Goal: Information Seeking & Learning: Learn about a topic

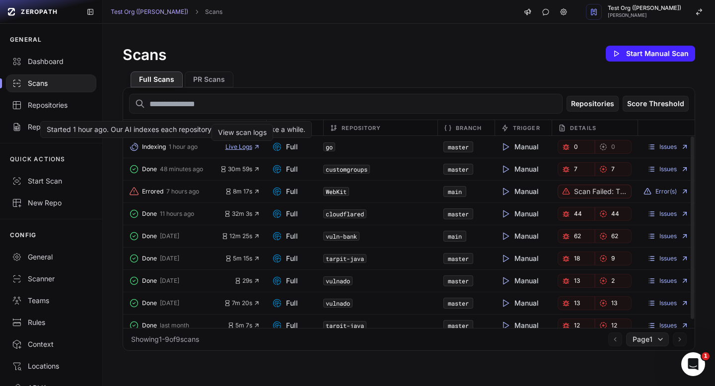
click at [237, 148] on span "Live Logs" at bounding box center [242, 147] width 35 height 8
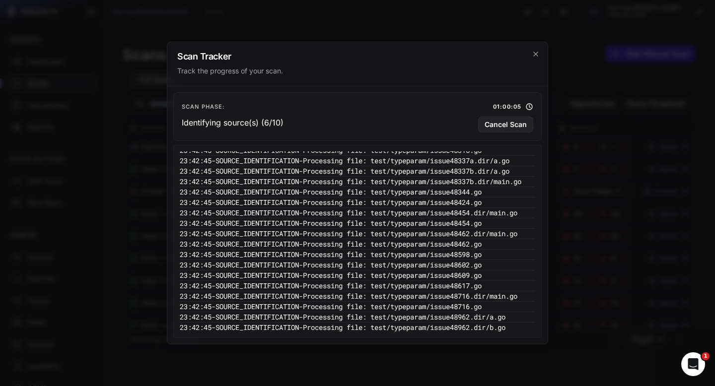
scroll to position [862, 0]
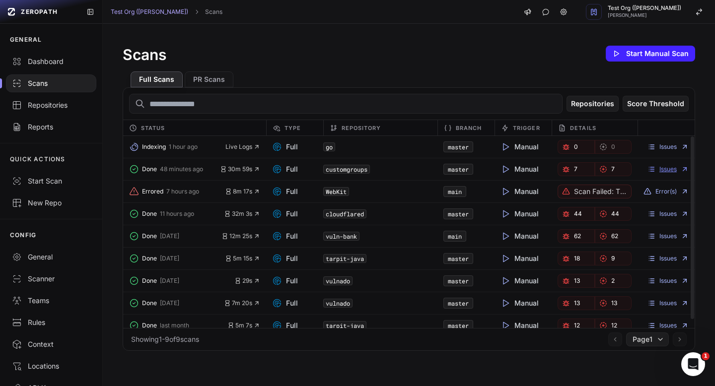
click at [677, 169] on link "Issues" at bounding box center [667, 169] width 41 height 8
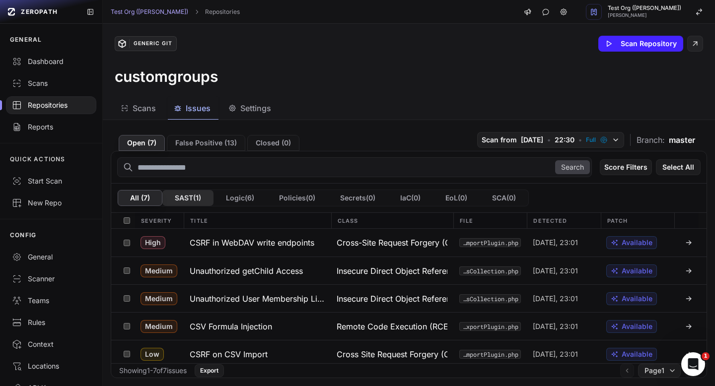
click at [197, 200] on button "SAST ( 1 )" at bounding box center [187, 198] width 51 height 16
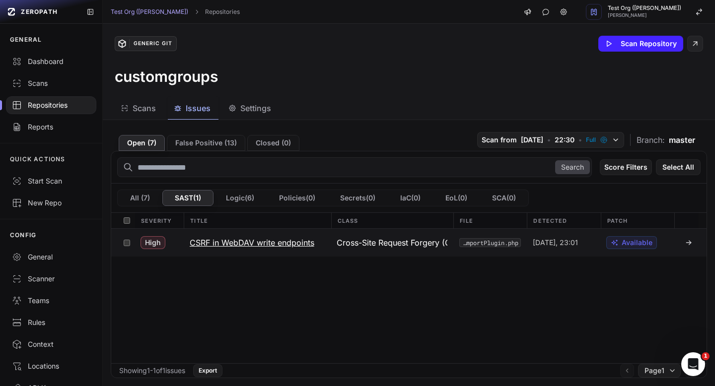
click at [249, 247] on h3 "CSRF in WebDAV write endpoints" at bounding box center [252, 243] width 125 height 12
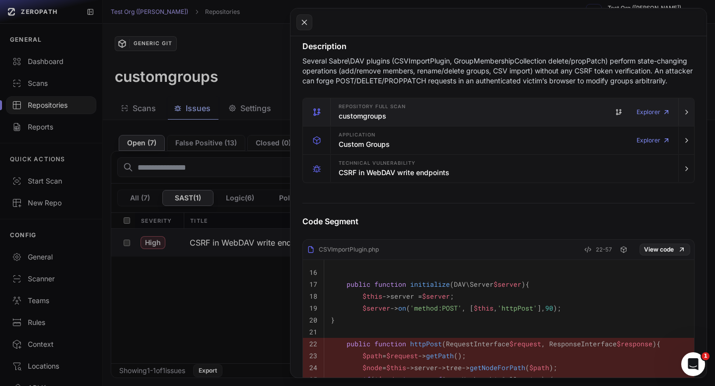
scroll to position [222, 0]
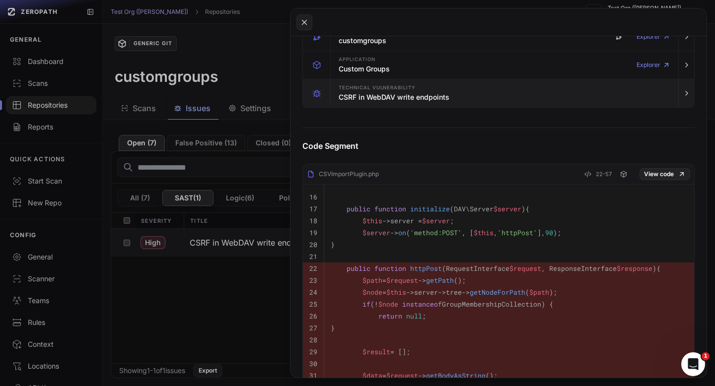
click at [430, 102] on h3 "CSRF in WebDAV write endpoints" at bounding box center [393, 97] width 111 height 10
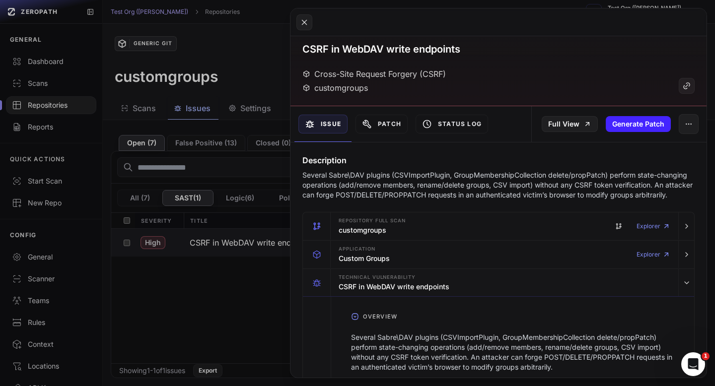
scroll to position [0, 0]
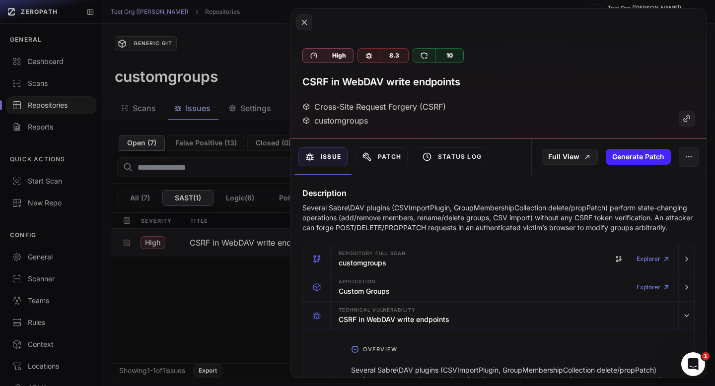
click at [260, 101] on button at bounding box center [357, 193] width 715 height 386
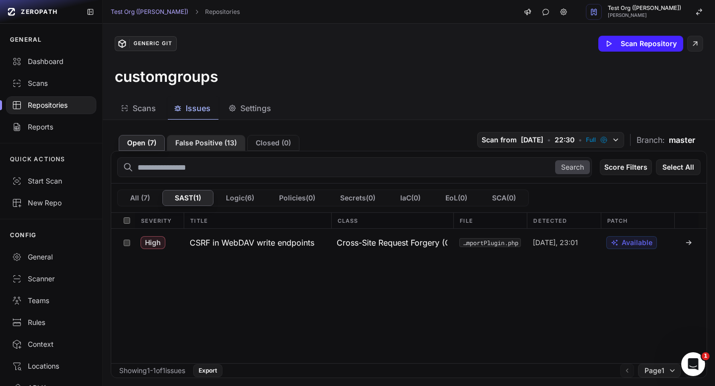
click at [204, 145] on button "False Positive ( 13 )" at bounding box center [206, 143] width 78 height 16
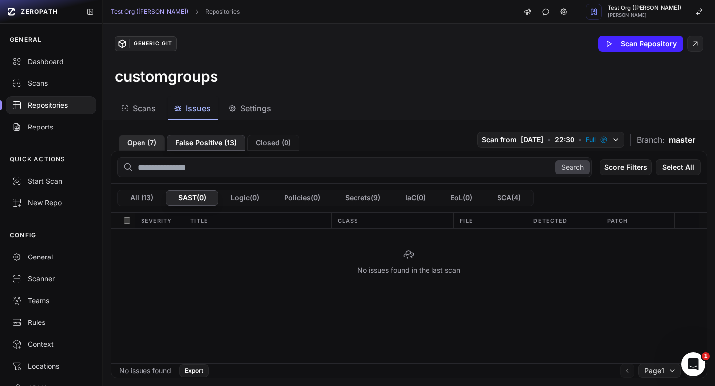
click at [146, 144] on button "Open ( 7 )" at bounding box center [142, 143] width 46 height 16
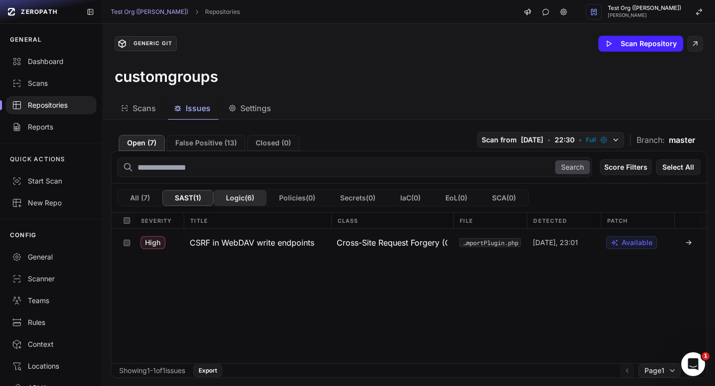
click at [249, 201] on button "Logic ( 6 )" at bounding box center [239, 198] width 53 height 16
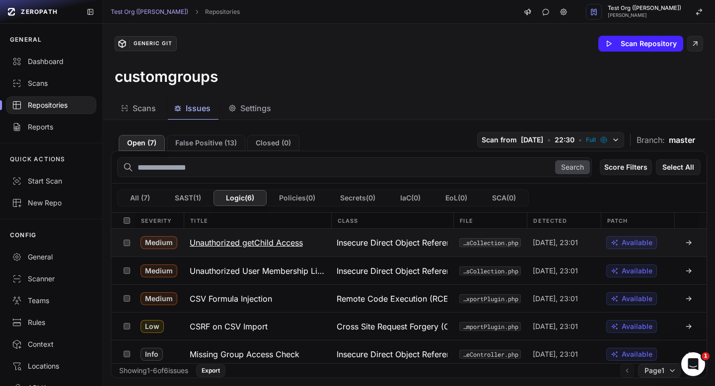
click at [273, 240] on h3 "Unauthorized getChild Access" at bounding box center [246, 243] width 113 height 12
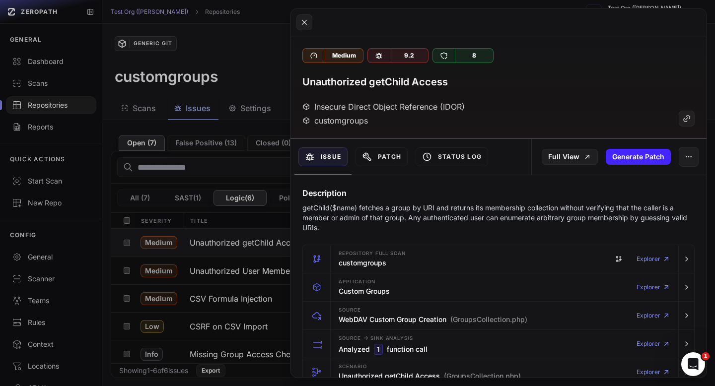
click at [226, 111] on button at bounding box center [357, 193] width 715 height 386
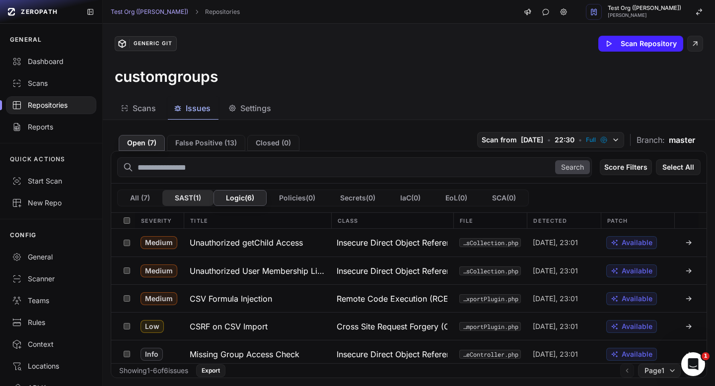
click at [192, 196] on button "SAST ( 1 )" at bounding box center [187, 198] width 51 height 16
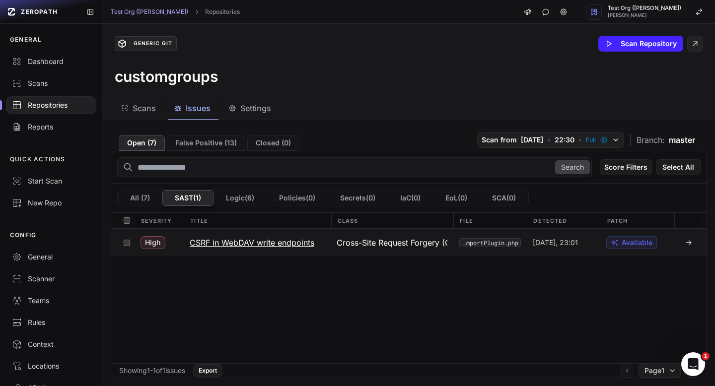
click at [234, 245] on h3 "CSRF in WebDAV write endpoints" at bounding box center [252, 243] width 125 height 12
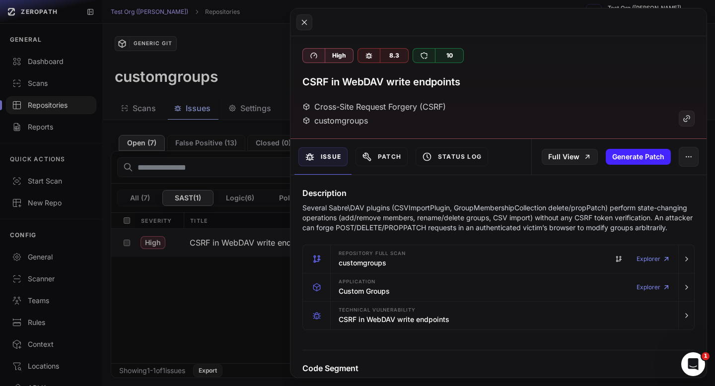
click at [317, 78] on h3 "CSRF in WebDAV write endpoints" at bounding box center [381, 82] width 158 height 14
copy h3 "CSRF"
click at [342, 80] on h3 "CSRF in WebDAV write endpoints" at bounding box center [381, 82] width 158 height 14
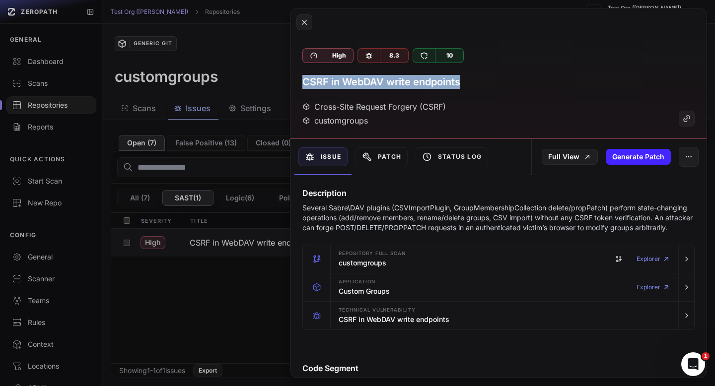
click at [342, 80] on h3 "CSRF in WebDAV write endpoints" at bounding box center [381, 82] width 158 height 14
copy div "CSRF in WebDAV write endpoints"
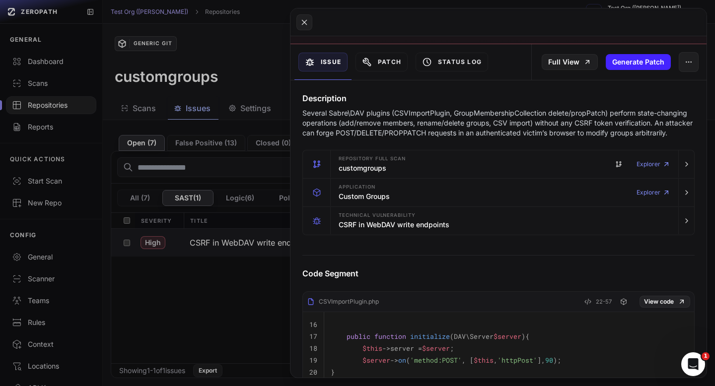
scroll to position [107, 0]
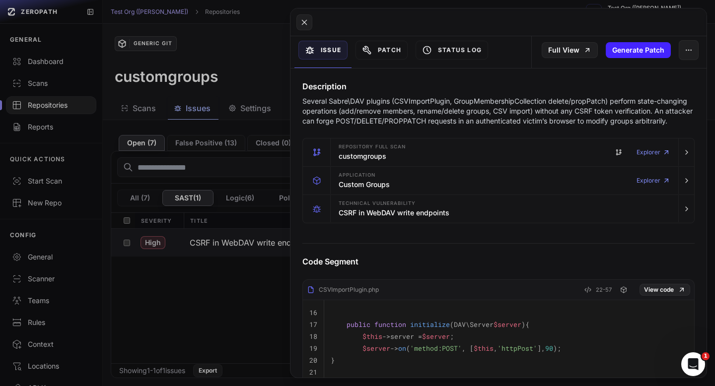
click at [356, 294] on div "CSVImportPlugin.php" at bounding box center [343, 290] width 72 height 8
copy div "CSVImportPlugin.php"
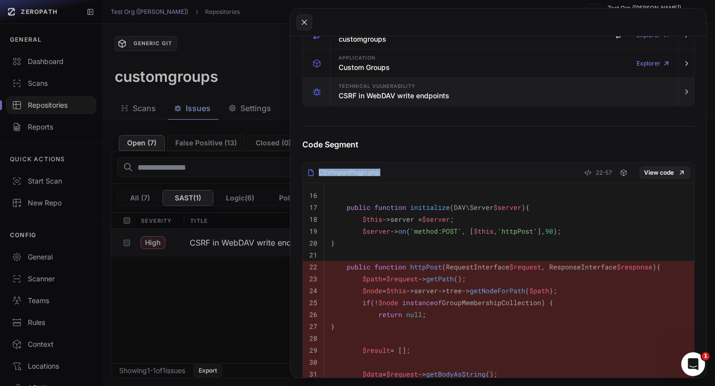
scroll to position [223, 0]
click at [441, 102] on h3 "CSRF in WebDAV write endpoints" at bounding box center [393, 97] width 111 height 10
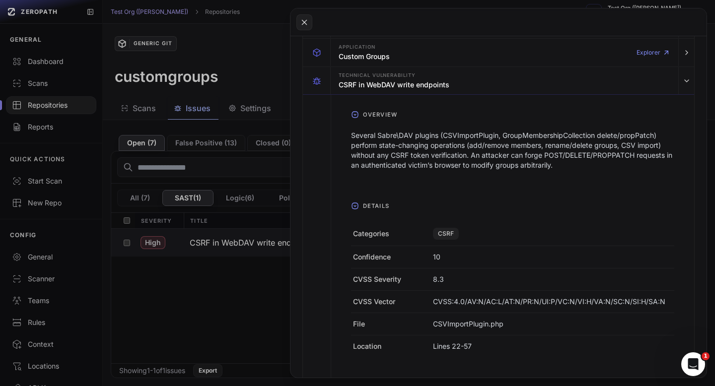
scroll to position [197, 0]
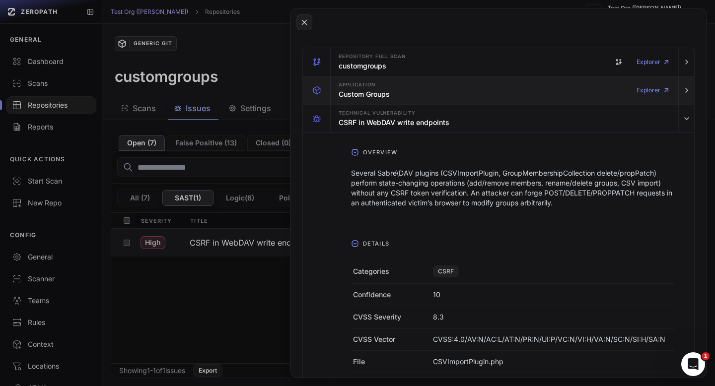
click at [445, 99] on div "Application Custom Groups Explorer" at bounding box center [504, 90] width 339 height 28
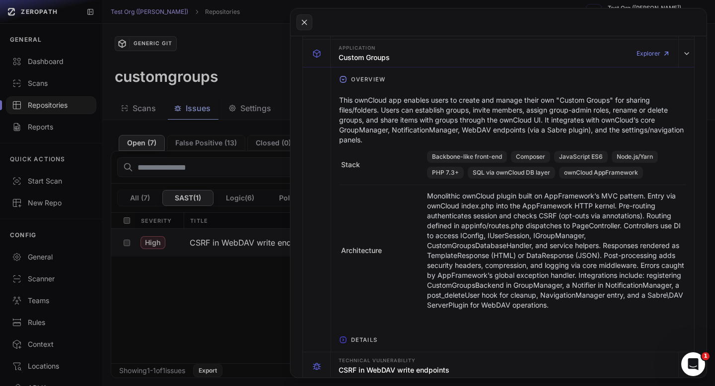
scroll to position [0, 0]
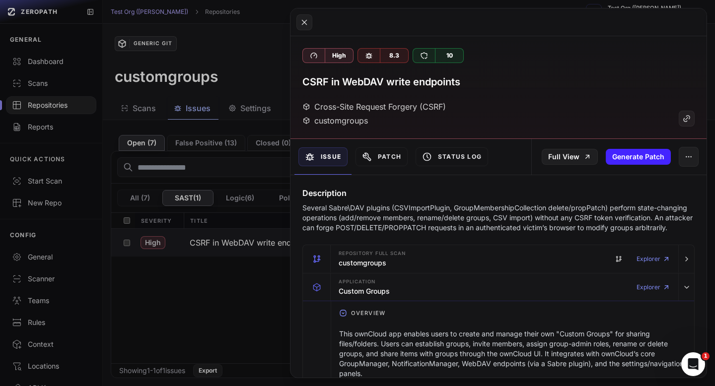
click at [322, 208] on p "Several Sabre\DAV plugins (CSVImportPlugin, GroupMembershipCollection delete/pr…" at bounding box center [498, 218] width 392 height 30
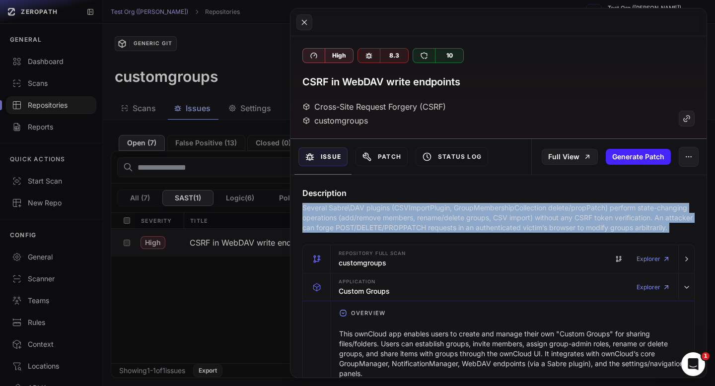
click at [322, 208] on p "Several Sabre\DAV plugins (CSVImportPlugin, GroupMembershipCollection delete/pr…" at bounding box center [498, 218] width 392 height 30
copy div "Several Sabre\DAV plugins (CSVImportPlugin, GroupMembershipCollection delete/pr…"
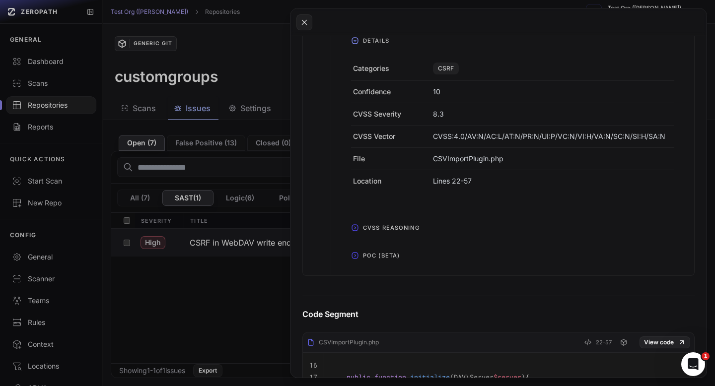
scroll to position [699, 0]
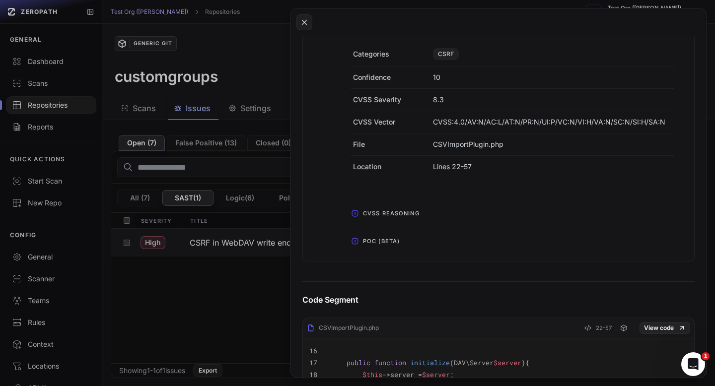
click at [388, 249] on span "POC (Beta)" at bounding box center [381, 241] width 45 height 16
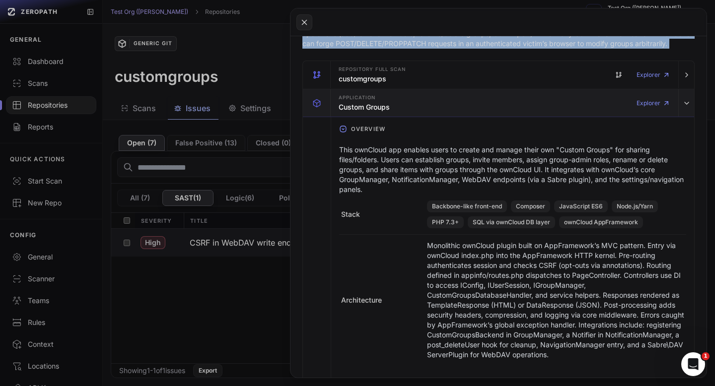
scroll to position [187, 0]
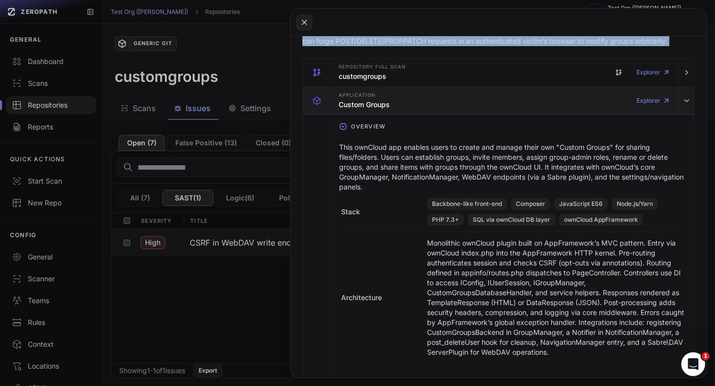
click at [487, 108] on div "Application Custom Groups Explorer" at bounding box center [504, 101] width 339 height 28
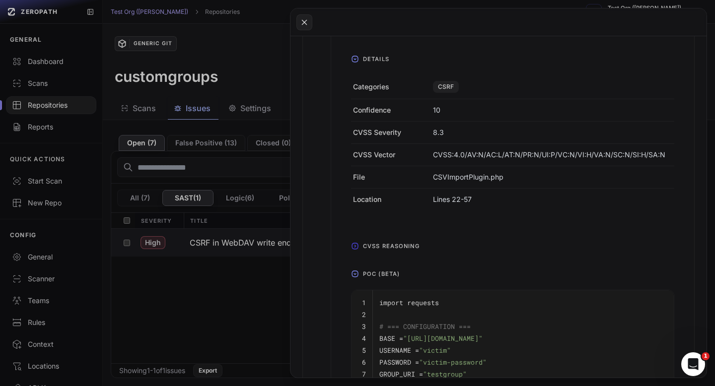
scroll to position [407, 0]
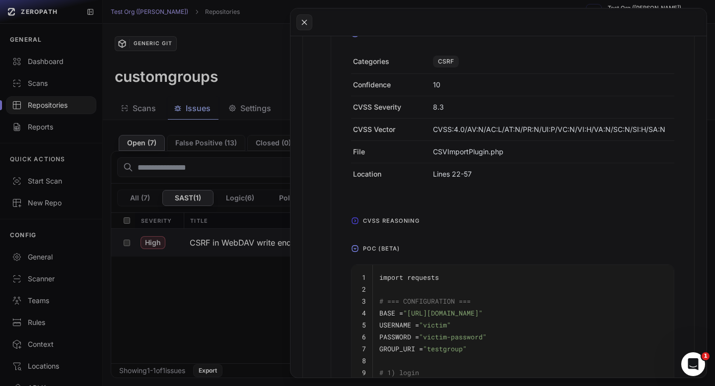
click at [385, 229] on span "CVSS Reasoning" at bounding box center [391, 221] width 65 height 16
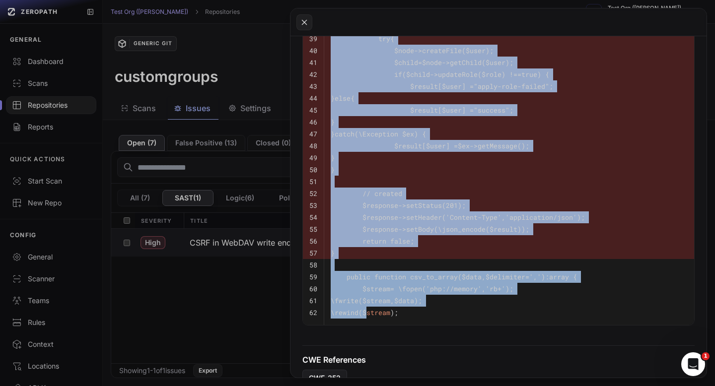
scroll to position [1506, 0]
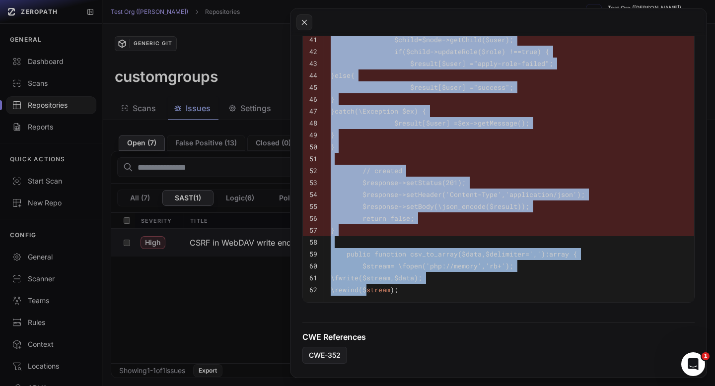
drag, startPoint x: 343, startPoint y: 181, endPoint x: 390, endPoint y: 241, distance: 76.0
click at [390, 241] on tbody "16 17 public function initialize ( DAV\Server $server ) { 18 $this ->server = $…" at bounding box center [498, 16] width 391 height 573
copy tbody "public function httpPost ( RequestInterface $request , ResponseInterface $respo…"
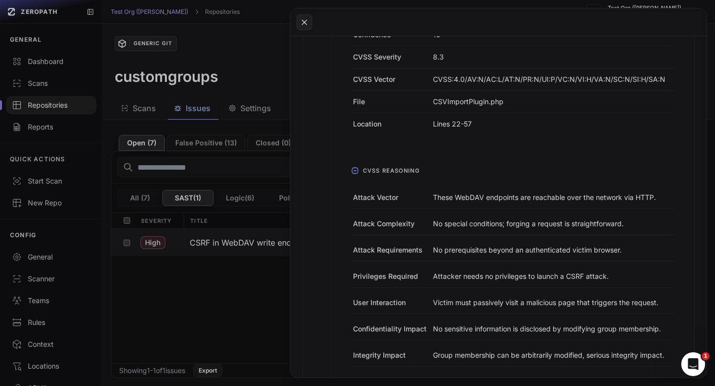
scroll to position [287, 0]
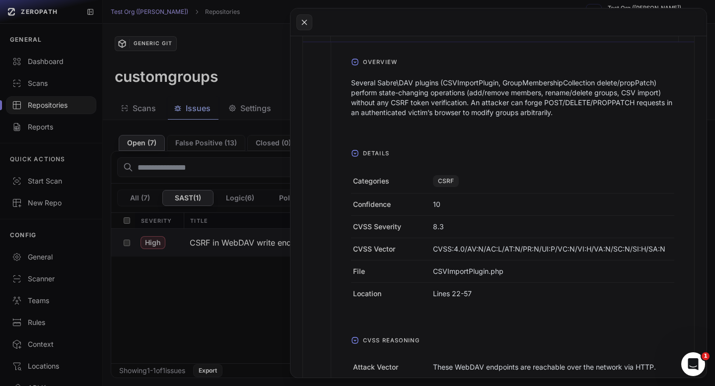
click at [437, 209] on p "Lines 22-57" at bounding box center [436, 205] width 7 height 10
copy div "Lines 22-57"
click at [440, 209] on p "CSVImportPlugin.php" at bounding box center [436, 205] width 7 height 10
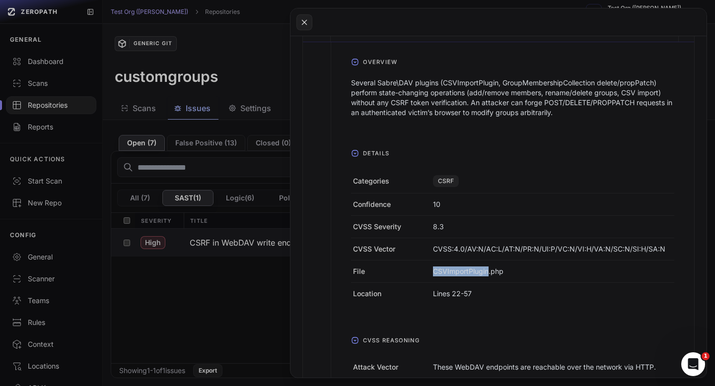
click at [440, 209] on p "CSVImportPlugin.php" at bounding box center [436, 205] width 7 height 10
copy div "CSVImportPlugin.php"
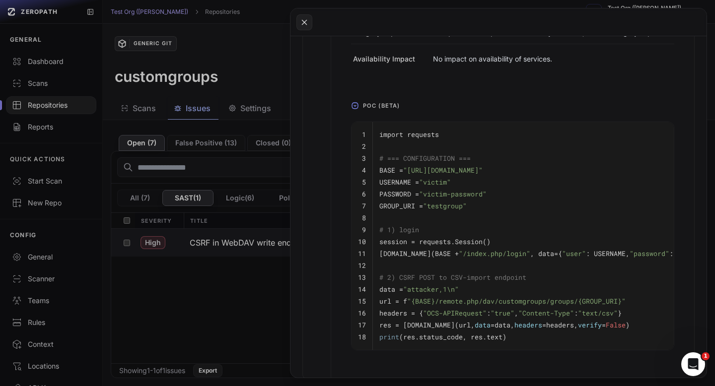
scroll to position [740, 0]
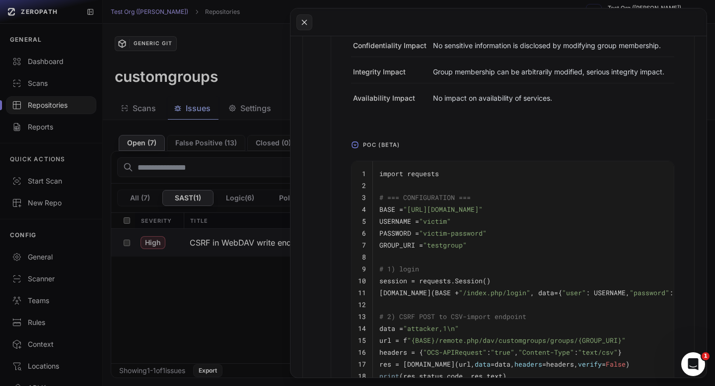
click at [485, 175] on td "import requests" at bounding box center [574, 170] width 403 height 18
click at [474, 263] on pre at bounding box center [573, 257] width 389 height 12
click at [387, 178] on code "import requests" at bounding box center [409, 173] width 60 height 9
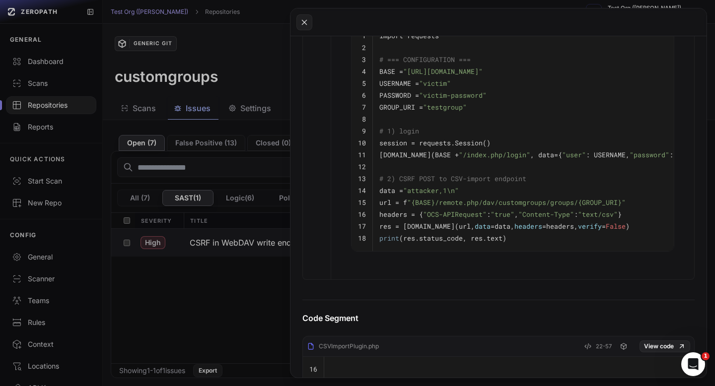
scroll to position [903, 0]
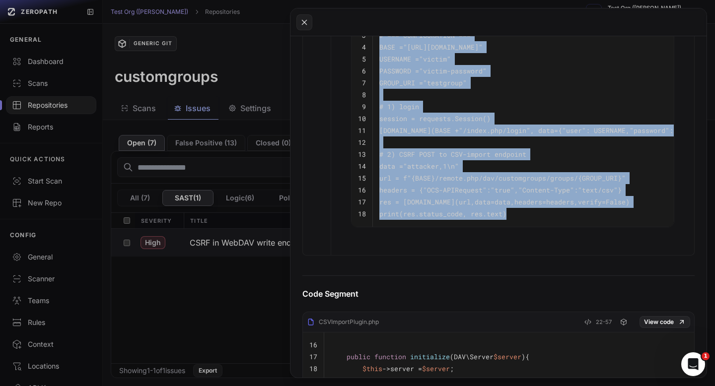
drag, startPoint x: 378, startPoint y: 156, endPoint x: 539, endPoint y: 229, distance: 176.6
click at [539, 227] on tbody "1 import requests 2 3 # === CONFIGURATION === 4 BASE = "https://owncloud.exampl…" at bounding box center [562, 113] width 423 height 228
copy tbody "import requests 2 3 # === CONFIGURATION === 4 BASE = "https://owncloud.example.…"
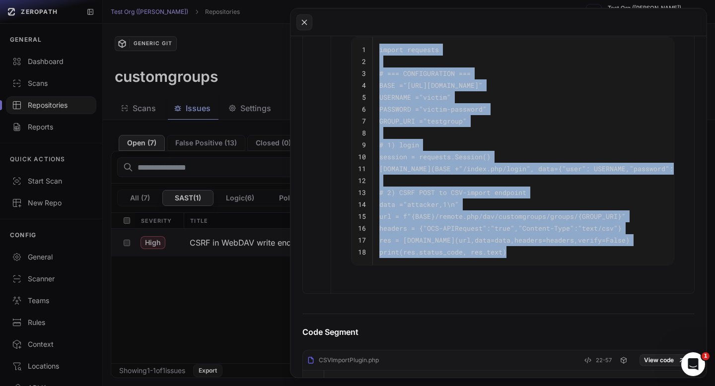
scroll to position [864, 0]
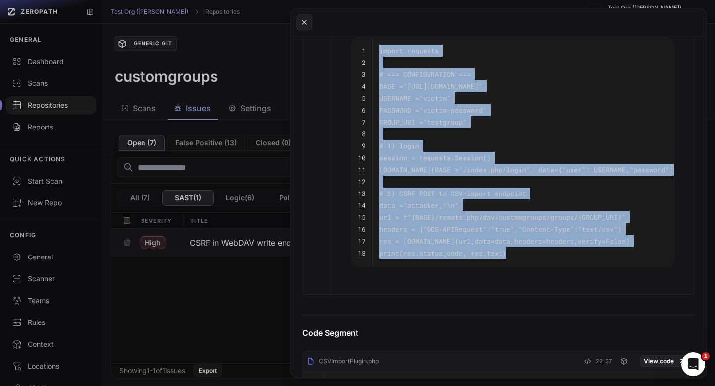
click at [450, 210] on span ""attacker,1\n"" at bounding box center [431, 205] width 56 height 9
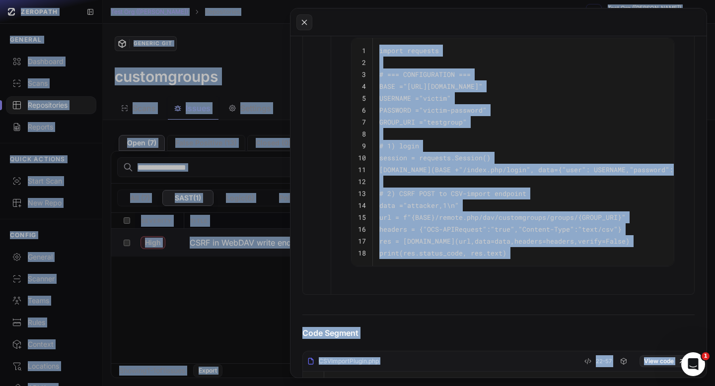
click at [450, 210] on span ""attacker,1\n"" at bounding box center [431, 205] width 56 height 9
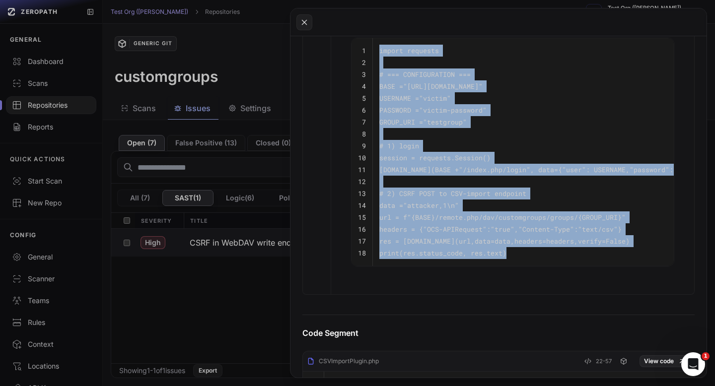
drag, startPoint x: 514, startPoint y: 267, endPoint x: 377, endPoint y: 52, distance: 254.7
click at [377, 52] on tbody "1 import requests 2 3 # === CONFIGURATION === 4 BASE = "https://owncloud.exampl…" at bounding box center [562, 152] width 423 height 228
copy tbody "import requests 2 3 # === CONFIGURATION === 4 BASE = "https://owncloud.example.…"
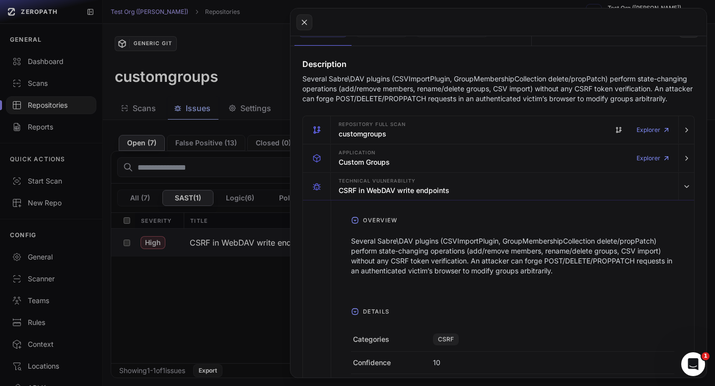
scroll to position [104, 0]
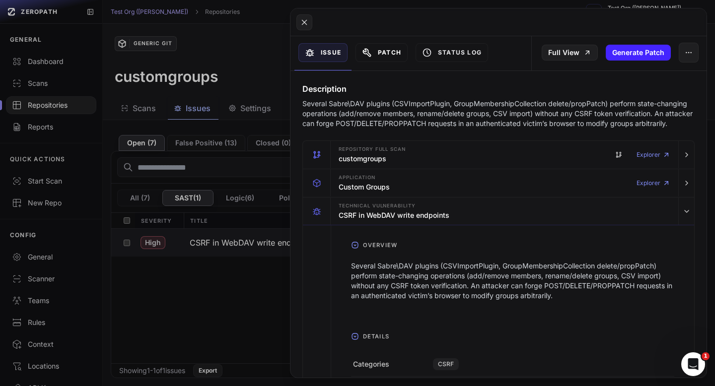
click at [398, 59] on button "Patch" at bounding box center [381, 52] width 52 height 19
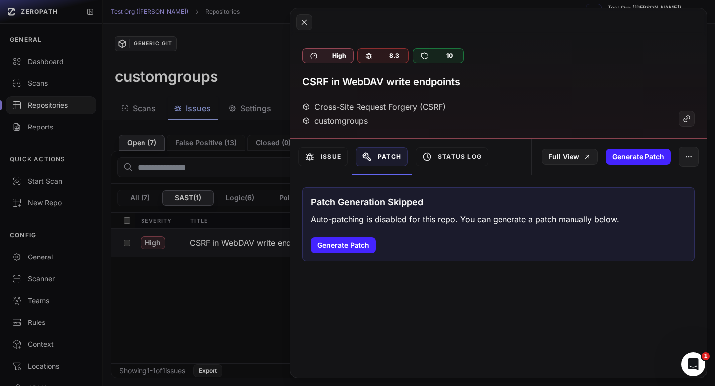
scroll to position [0, 0]
click at [623, 162] on button "Generate Patch" at bounding box center [637, 157] width 65 height 16
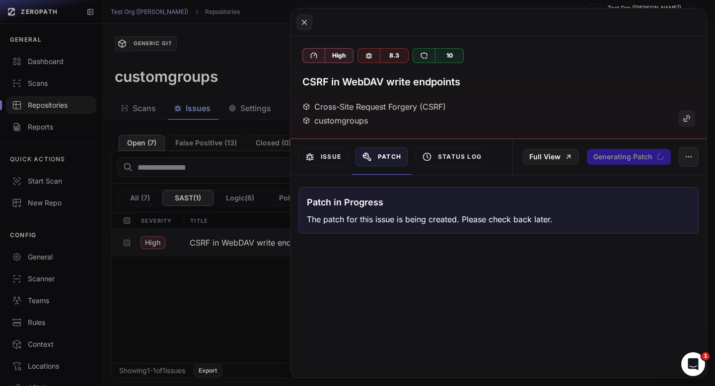
click at [222, 54] on button at bounding box center [357, 193] width 715 height 386
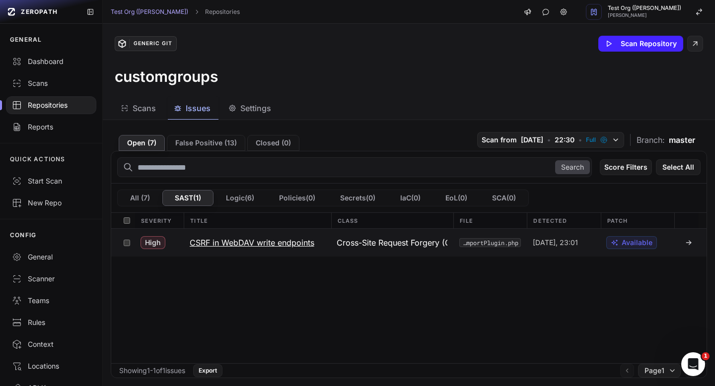
click at [257, 236] on button "CSRF in WebDAV write endpoints" at bounding box center [257, 243] width 147 height 28
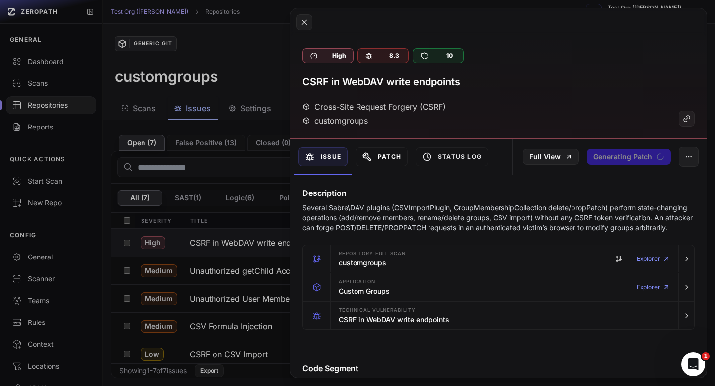
click at [385, 157] on button "Patch" at bounding box center [381, 156] width 52 height 19
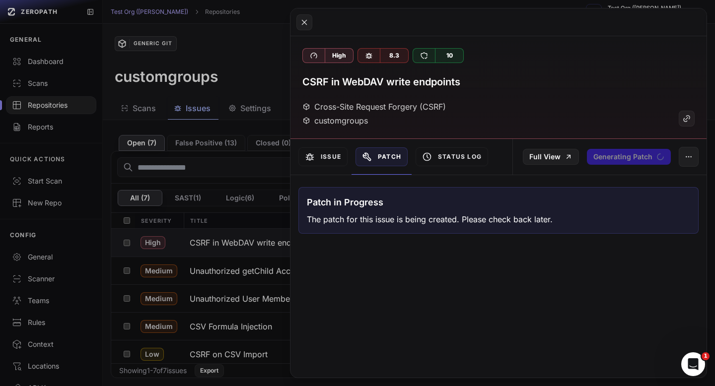
click at [67, 62] on button at bounding box center [357, 193] width 715 height 386
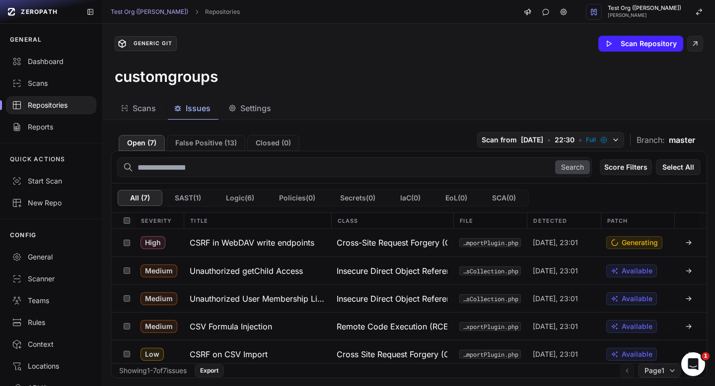
click at [57, 103] on div "Repositories" at bounding box center [51, 105] width 78 height 10
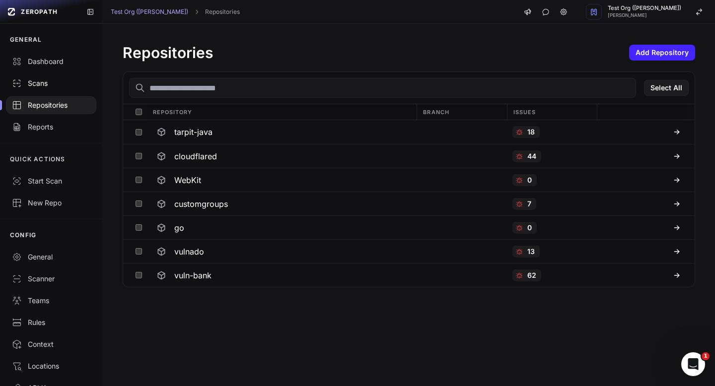
click at [54, 85] on div "Scans" at bounding box center [51, 83] width 78 height 10
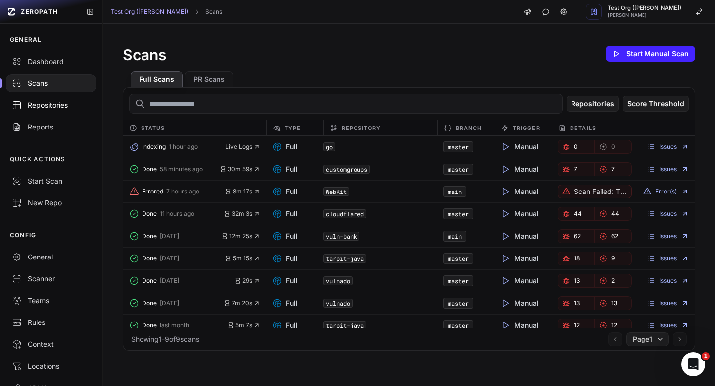
click at [69, 114] on link "Repositories" at bounding box center [51, 105] width 102 height 22
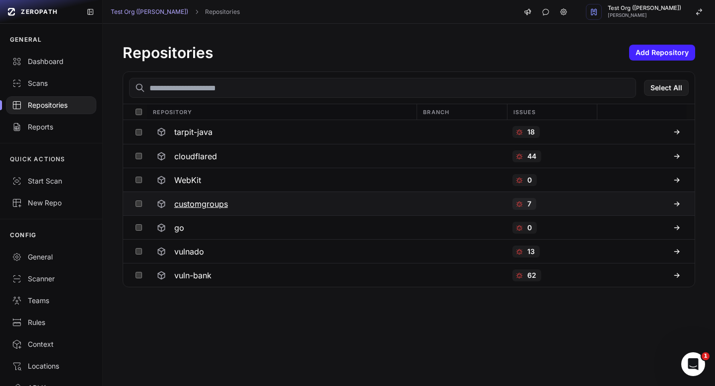
click at [199, 202] on h3 "customgroups" at bounding box center [201, 204] width 54 height 12
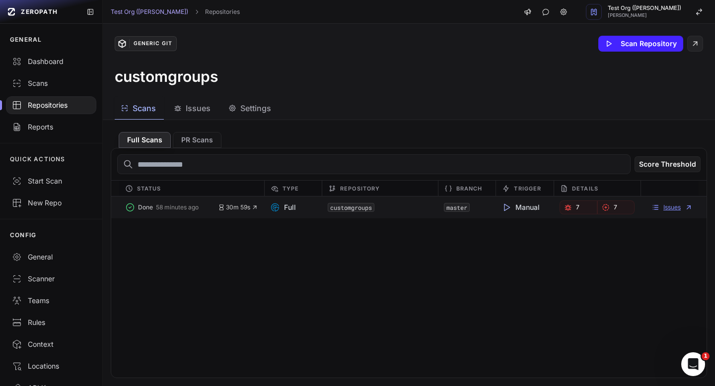
click at [664, 208] on link "Issues" at bounding box center [671, 207] width 41 height 8
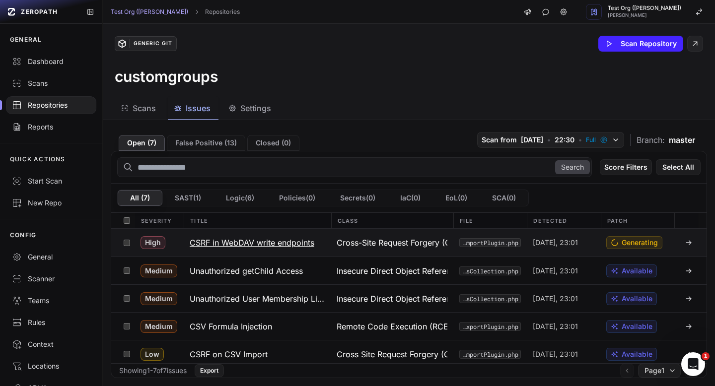
click at [216, 248] on h3 "CSRF in WebDAV write endpoints" at bounding box center [252, 243] width 125 height 12
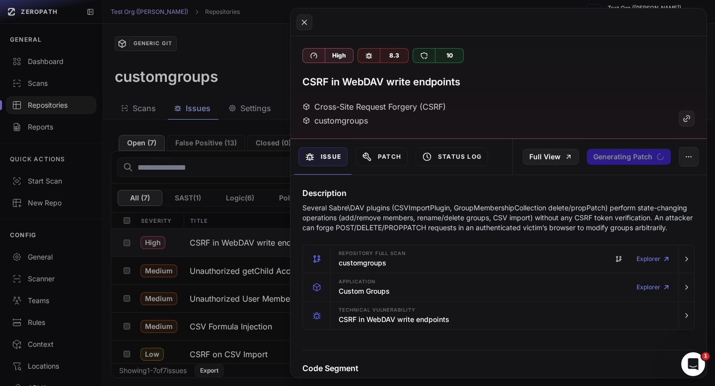
click at [372, 151] on div "Search Score Filters Select All" at bounding box center [408, 167] width 595 height 32
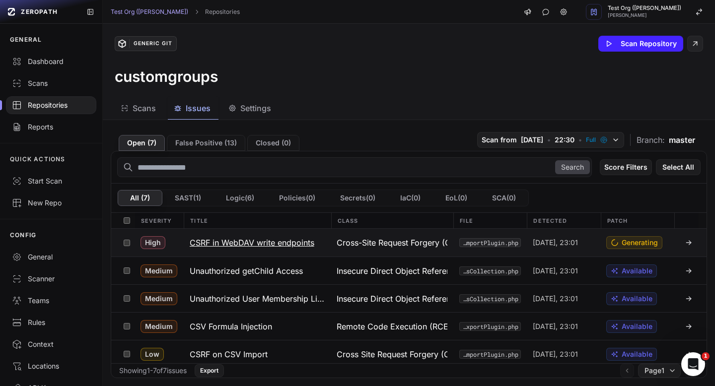
click at [562, 242] on span "Today, 23:01" at bounding box center [555, 243] width 45 height 10
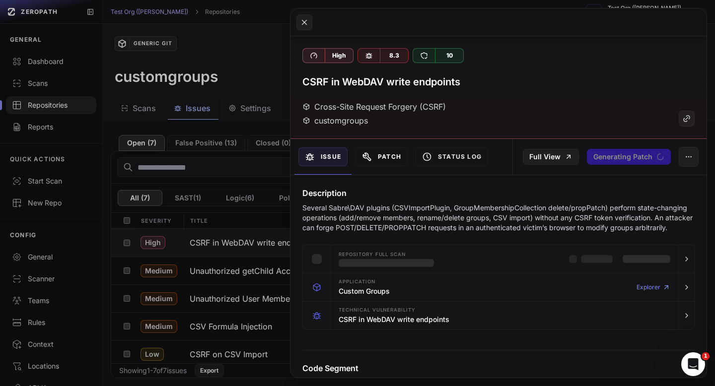
click at [379, 156] on button "Patch" at bounding box center [381, 156] width 52 height 19
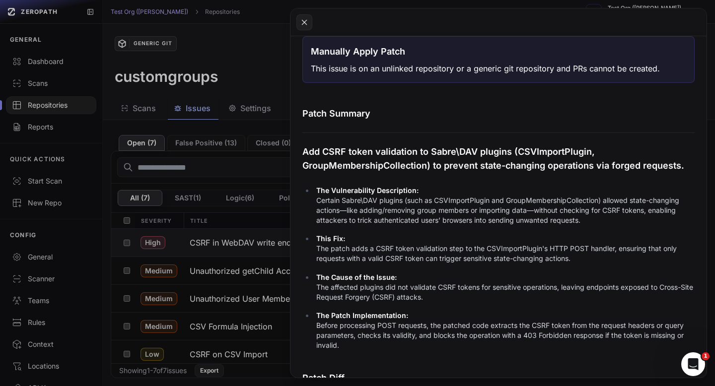
scroll to position [165, 0]
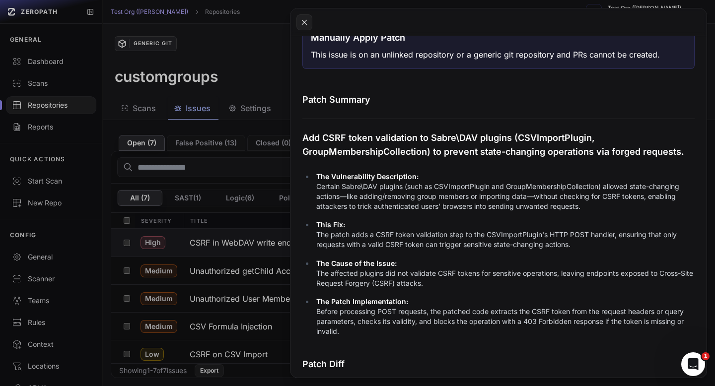
click at [321, 142] on p "Add CSRF token validation to Sabre\DAV plugins (CSVImportPlugin, GroupMembershi…" at bounding box center [498, 145] width 392 height 28
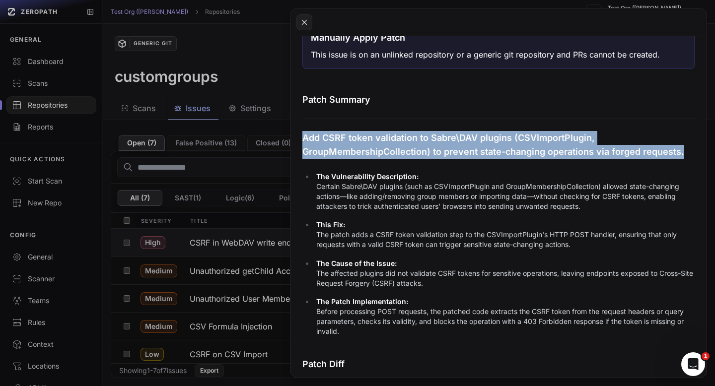
click at [321, 142] on p "Add CSRF token validation to Sabre\DAV plugins (CSVImportPlugin, GroupMembershi…" at bounding box center [498, 145] width 392 height 28
copy div "Add CSRF token validation to Sabre\DAV plugins (CSVImportPlugin, GroupMembershi…"
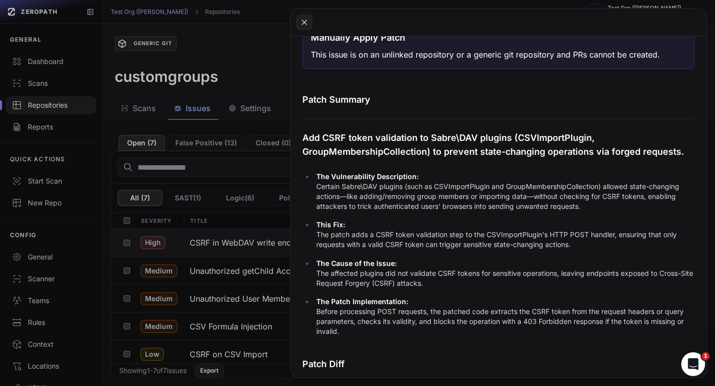
click at [385, 231] on p "This Fix: The patch adds a CSRF token validation step to the CSVImportPlugin's …" at bounding box center [505, 235] width 378 height 30
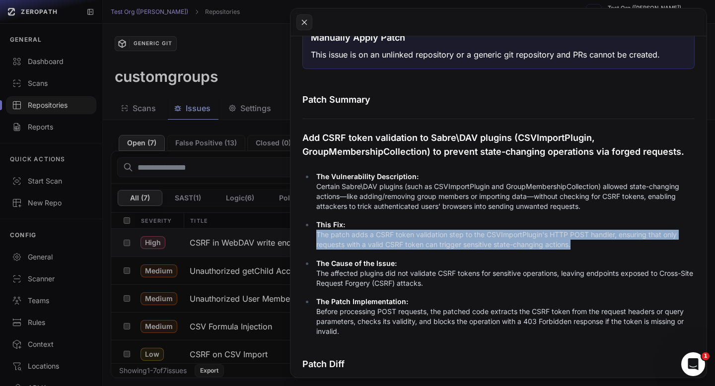
click at [385, 231] on p "This Fix: The patch adds a CSRF token validation step to the CSVImportPlugin's …" at bounding box center [505, 235] width 378 height 30
copy ul "The patch adds a CSRF token validation step to the CSVImportPlugin's HTTP POST …"
drag, startPoint x: 317, startPoint y: 225, endPoint x: 595, endPoint y: 248, distance: 279.4
click at [595, 248] on p "This Fix: The patch adds a CSRF token validation step to the CSVImportPlugin's …" at bounding box center [505, 235] width 378 height 30
copy p "This Fix: The patch adds a CSRF token validation step to the CSVImportPlugin's …"
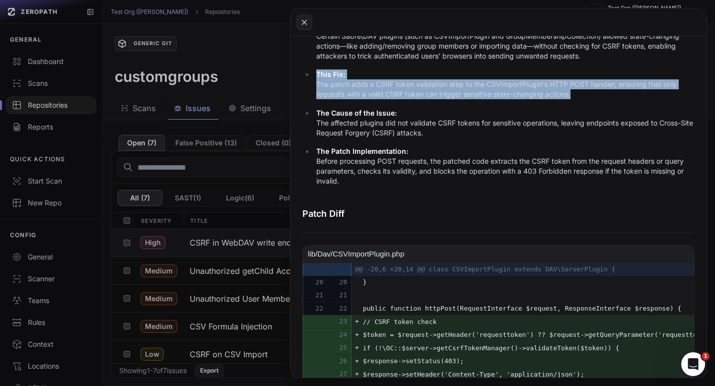
scroll to position [408, 0]
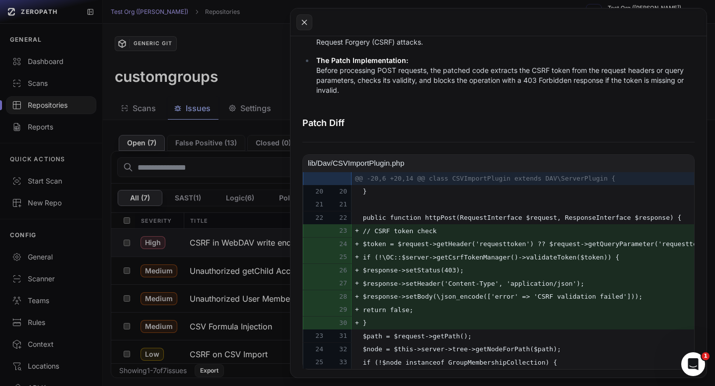
drag, startPoint x: 378, startPoint y: 215, endPoint x: 464, endPoint y: 325, distance: 139.3
click at [464, 325] on tbody "@@ -20,6 +20,14 @@ class CSVImportPlugin extends DAV\ServerPlugin { 20 20 } 21 …" at bounding box center [538, 270] width 470 height 197
copy tbody "public function httpPost(RequestInterface $request, ResponseInterface $response…"
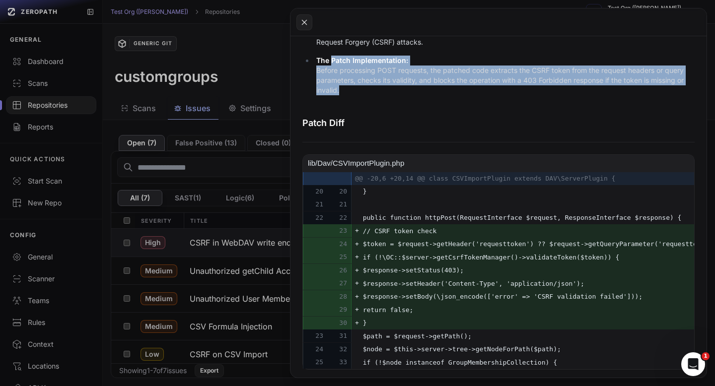
drag, startPoint x: 343, startPoint y: 85, endPoint x: 333, endPoint y: 59, distance: 28.0
click at [333, 59] on p "The Patch Implementation: Before processing POST requests, the patched code ext…" at bounding box center [505, 76] width 378 height 40
copy p "Patch Implementation: Before processing POST requests, the patched code extract…"
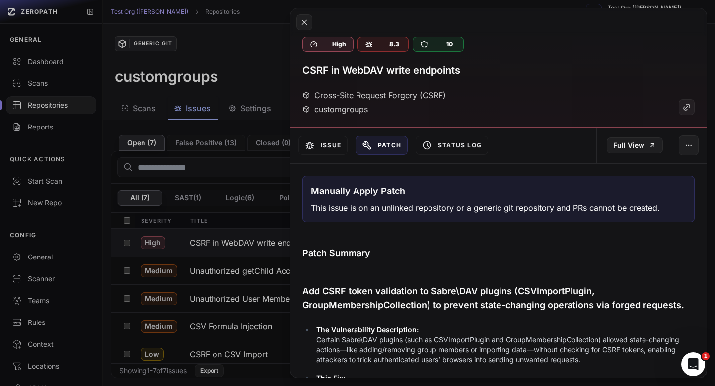
scroll to position [0, 0]
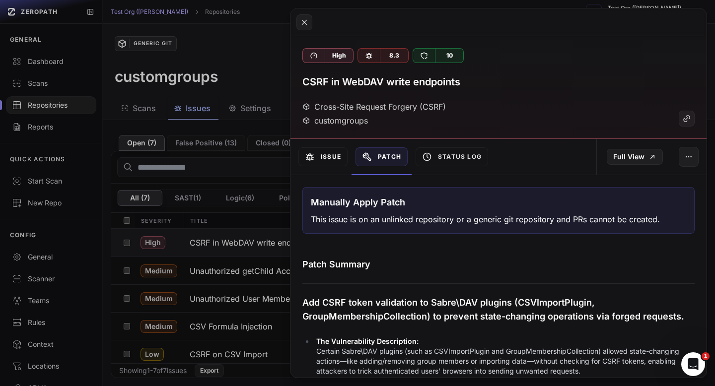
click at [317, 164] on button "Issue" at bounding box center [322, 156] width 49 height 19
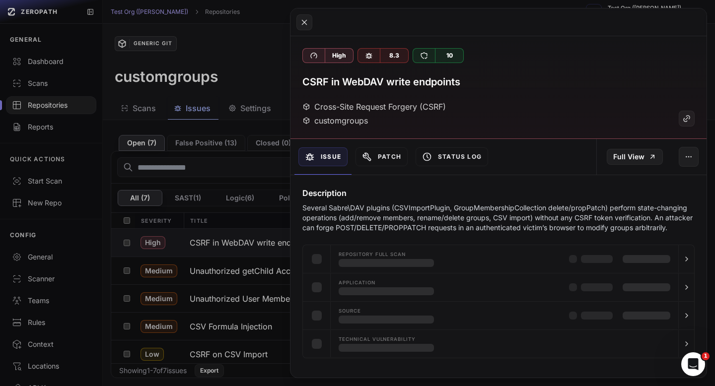
click at [324, 159] on button "Issue" at bounding box center [322, 156] width 49 height 19
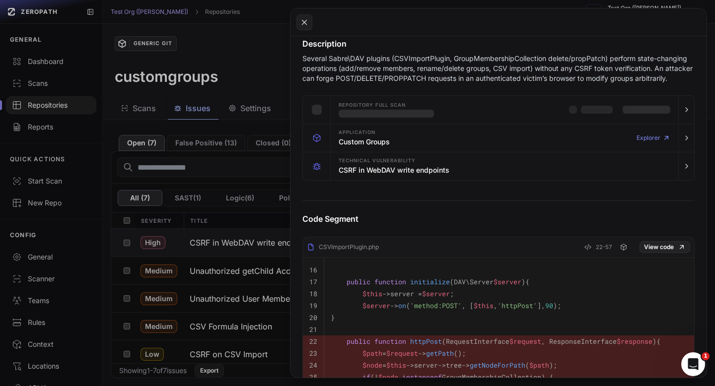
scroll to position [224, 0]
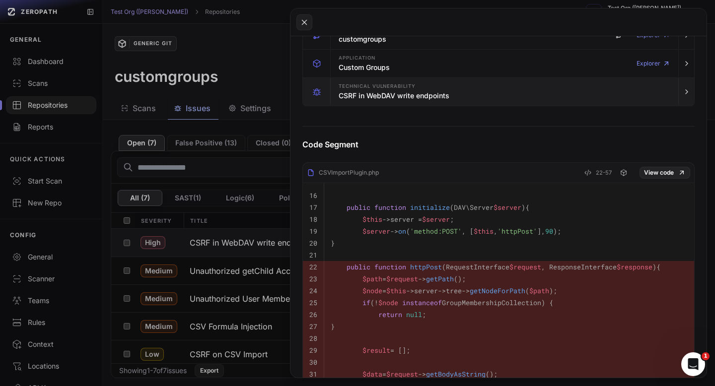
click at [441, 101] on h3 "CSRF in WebDAV write endpoints" at bounding box center [393, 96] width 111 height 10
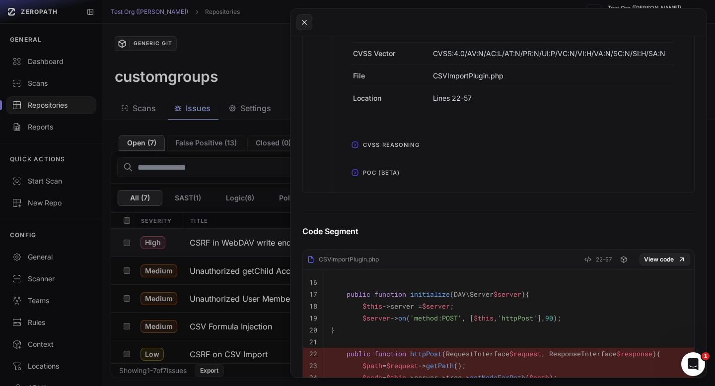
scroll to position [428, 0]
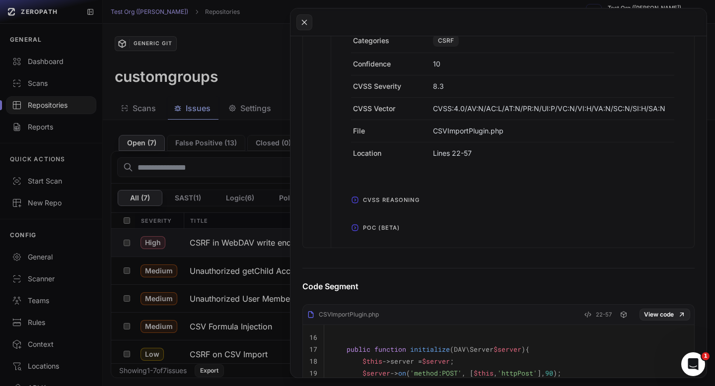
click at [379, 234] on span "POC (Beta)" at bounding box center [381, 228] width 45 height 16
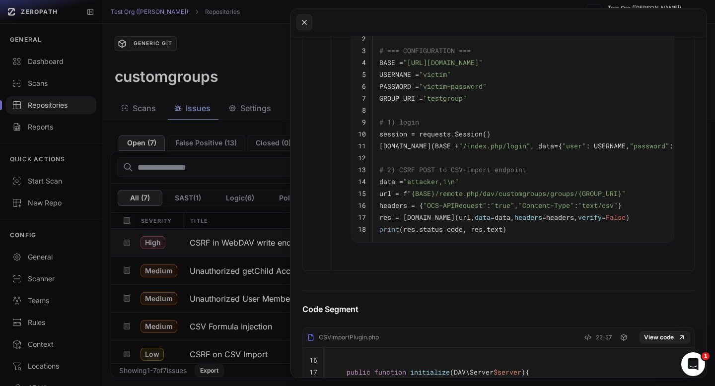
scroll to position [663, 0]
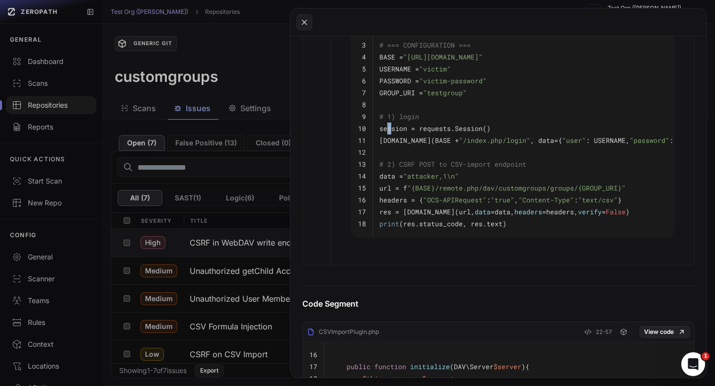
click at [387, 135] on pre "session = requests.Session()" at bounding box center [573, 129] width 389 height 12
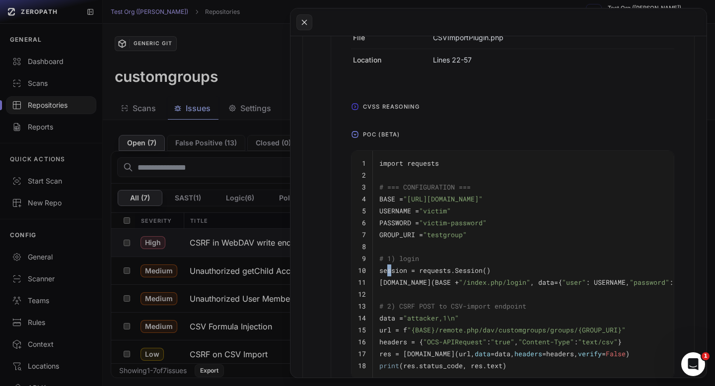
scroll to position [516, 0]
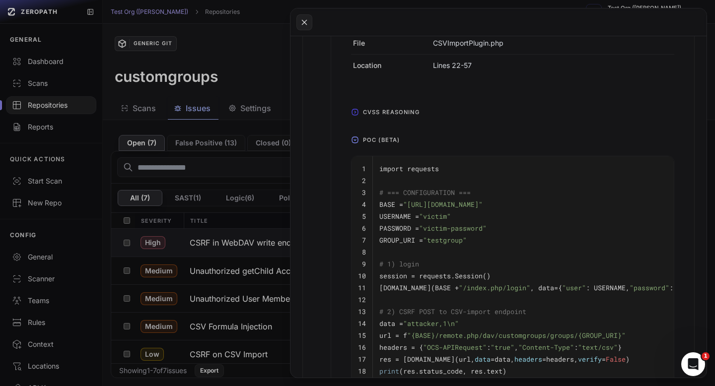
click at [632, 175] on pre "import requests" at bounding box center [573, 169] width 389 height 12
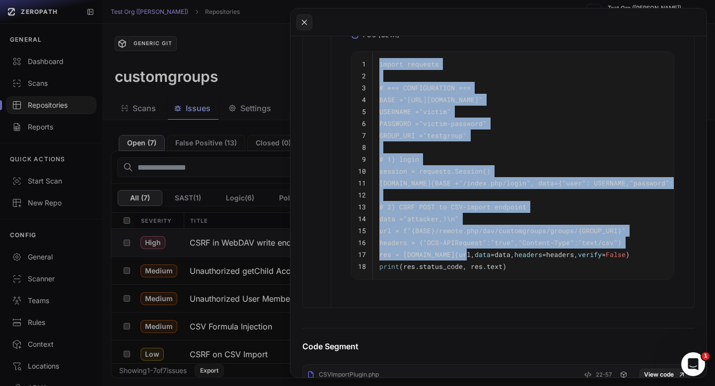
scroll to position [626, 0]
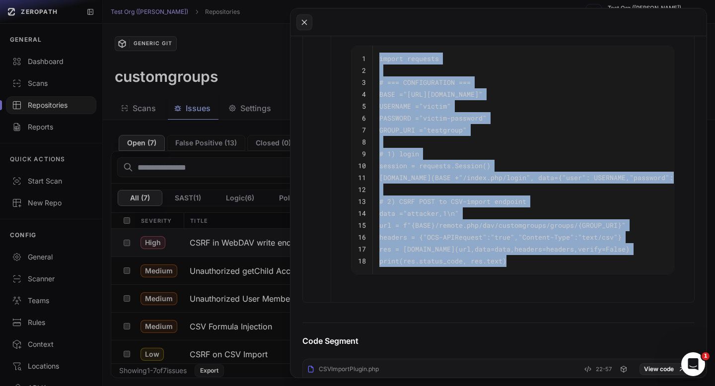
drag, startPoint x: 380, startPoint y: 178, endPoint x: 558, endPoint y: 270, distance: 200.2
click at [558, 270] on tbody "1 import requests 2 3 # === CONFIGURATION === 4 BASE = "https://owncloud.exampl…" at bounding box center [562, 160] width 423 height 228
copy tbody "import requests 2 3 # === CONFIGURATION === 4 BASE = "https://owncloud.example.…"
click at [52, 67] on button at bounding box center [357, 193] width 715 height 386
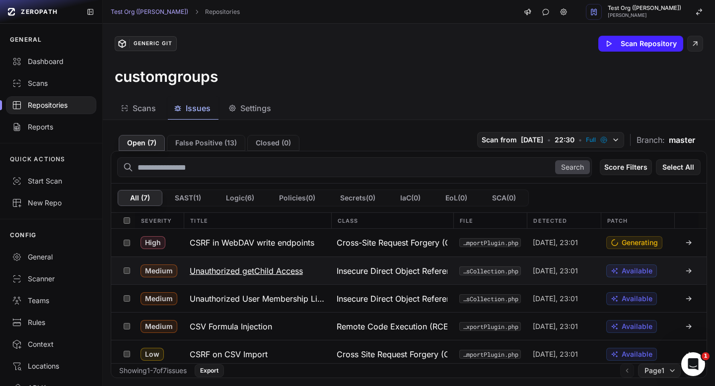
click at [296, 269] on h3 "Unauthorized getChild Access" at bounding box center [246, 271] width 113 height 12
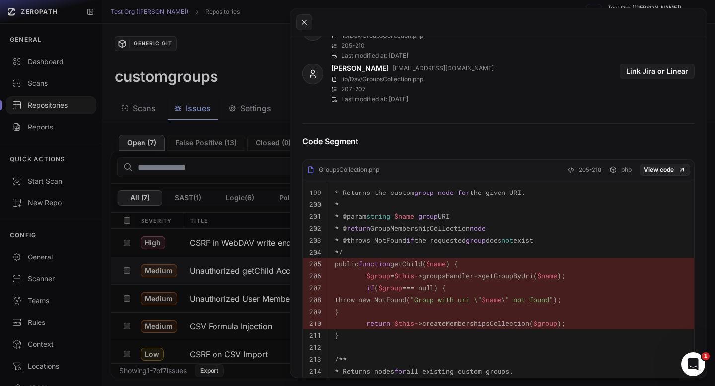
scroll to position [424, 0]
click at [200, 151] on button at bounding box center [357, 193] width 715 height 386
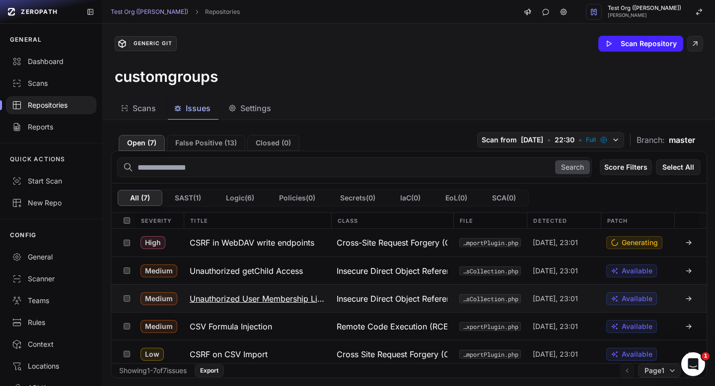
click at [246, 302] on h3 "Unauthorized User Membership Listing" at bounding box center [257, 299] width 135 height 12
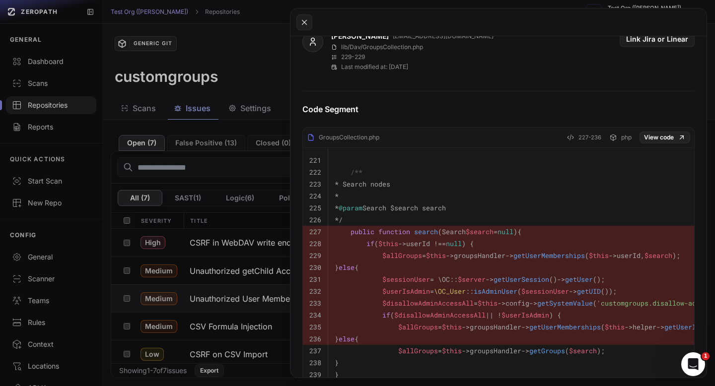
scroll to position [540, 0]
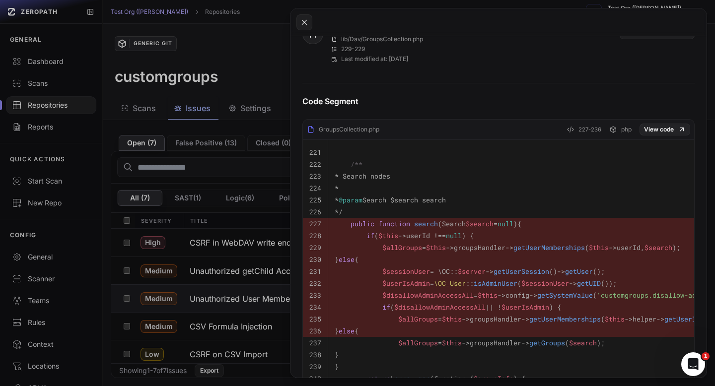
click at [205, 86] on button at bounding box center [357, 193] width 715 height 386
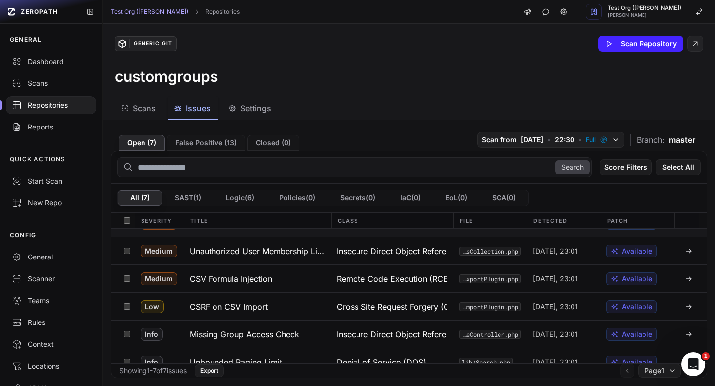
scroll to position [60, 0]
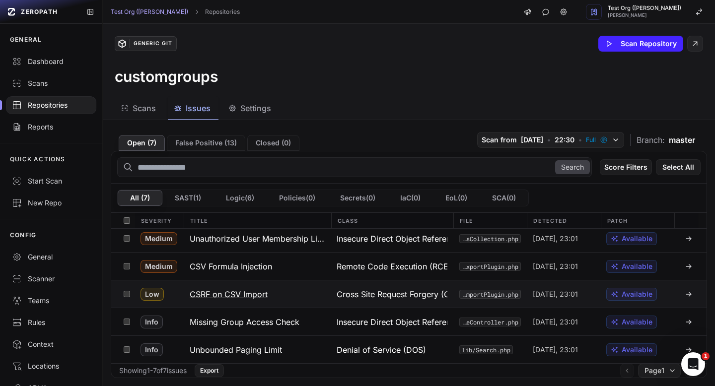
click at [238, 296] on h3 "CSRF on CSV Import" at bounding box center [229, 294] width 78 height 12
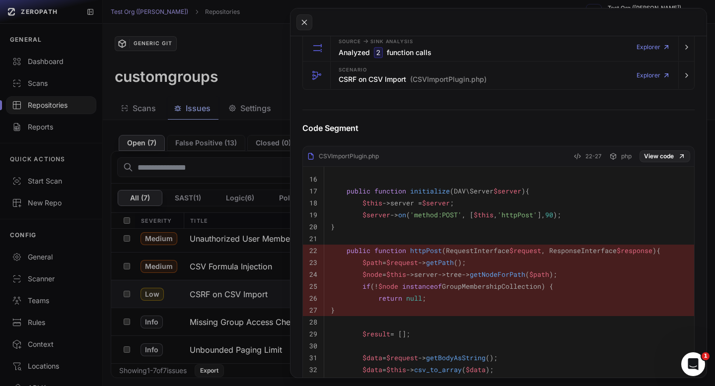
scroll to position [308, 0]
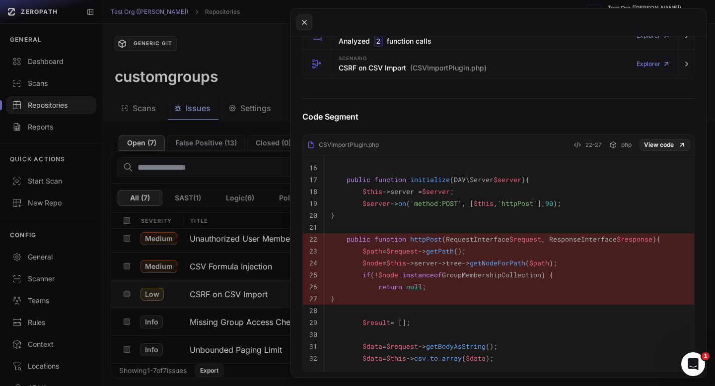
click at [179, 55] on button at bounding box center [357, 193] width 715 height 386
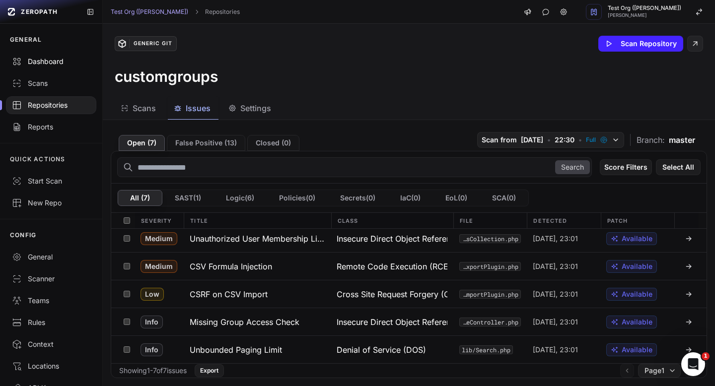
click at [36, 67] on link "Dashboard" at bounding box center [51, 62] width 102 height 22
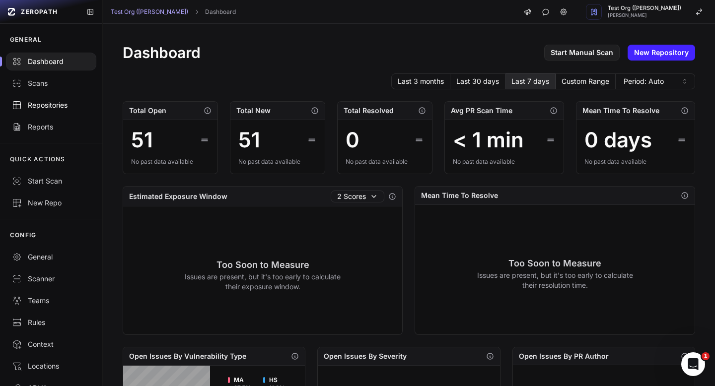
click at [56, 104] on div "Repositories" at bounding box center [51, 105] width 78 height 10
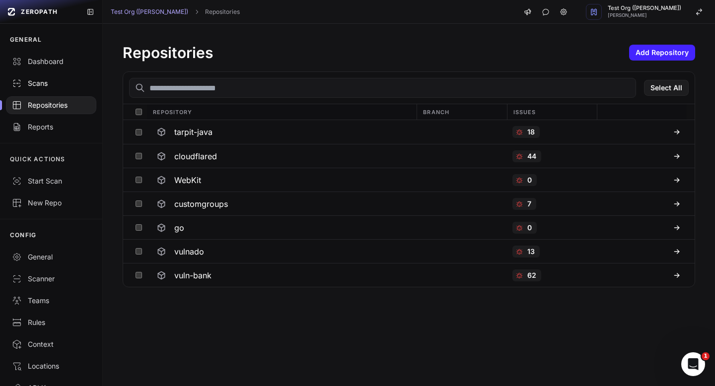
click at [52, 83] on div "Scans" at bounding box center [51, 83] width 78 height 10
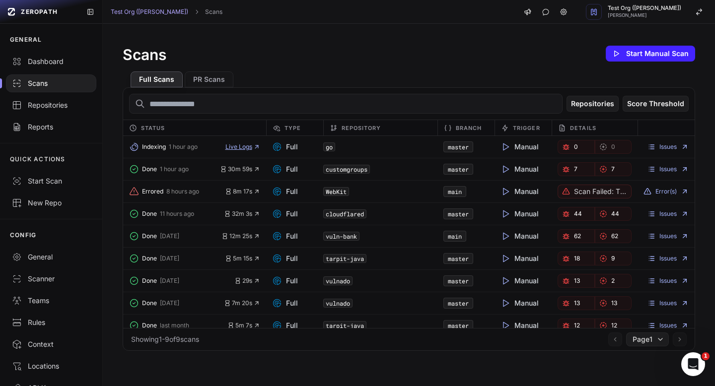
click at [239, 146] on span "Live Logs" at bounding box center [242, 147] width 35 height 8
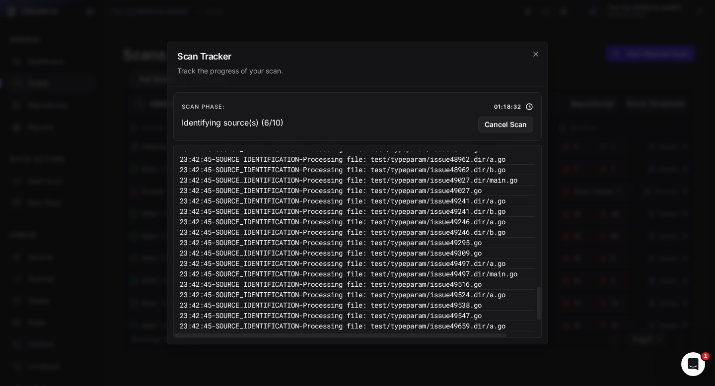
scroll to position [862, 0]
click at [535, 54] on icon "cross 2," at bounding box center [535, 54] width 4 height 4
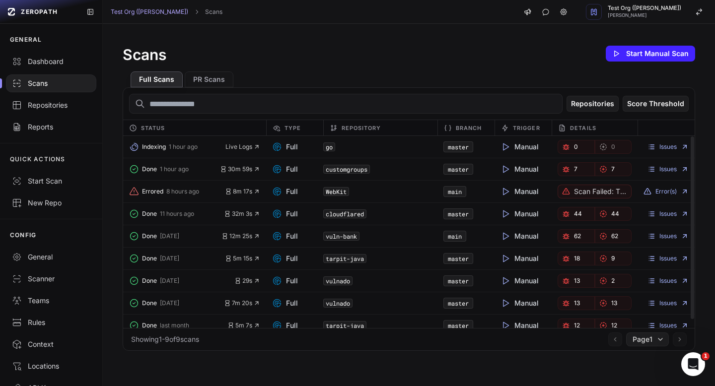
click at [173, 197] on button "Errored 8 hours ago" at bounding box center [177, 192] width 96 height 14
click at [152, 193] on span "Errored" at bounding box center [152, 192] width 21 height 8
click at [670, 192] on button "Error(s)" at bounding box center [665, 192] width 45 height 8
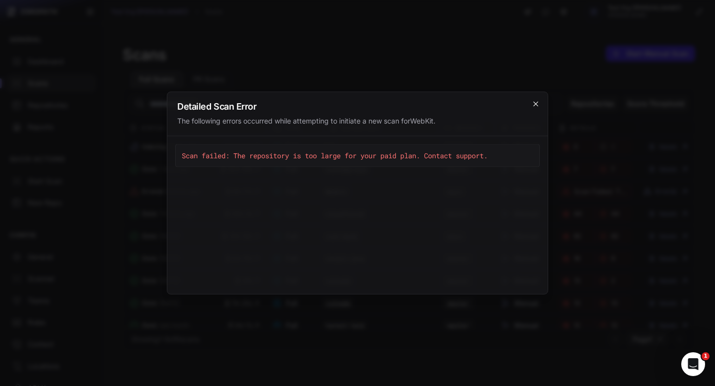
click at [535, 104] on icon "cross 2," at bounding box center [535, 104] width 4 height 4
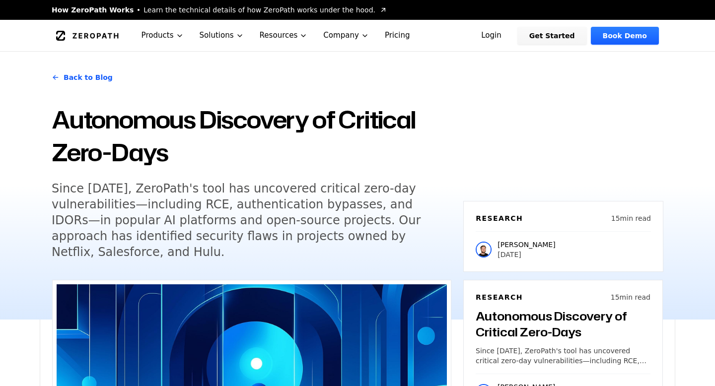
scroll to position [5027, 0]
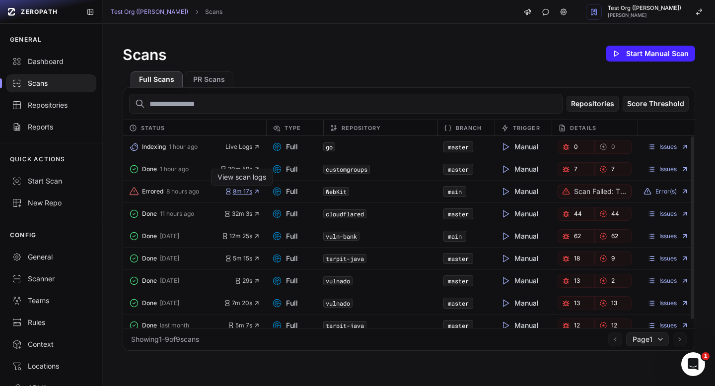
click at [242, 193] on span "8m 17s" at bounding box center [242, 192] width 35 height 8
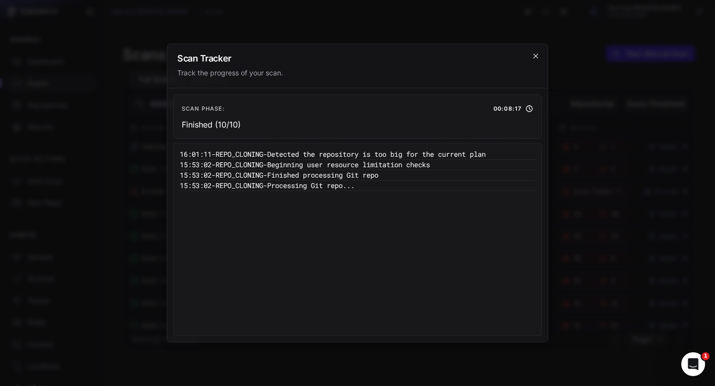
click at [537, 59] on icon "cross 2," at bounding box center [536, 56] width 8 height 8
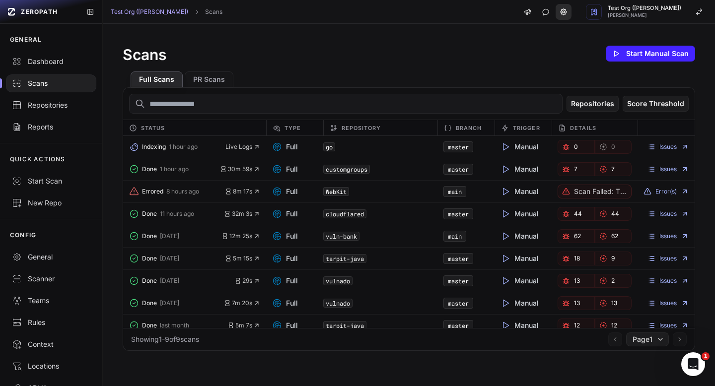
click at [571, 16] on link at bounding box center [563, 12] width 16 height 16
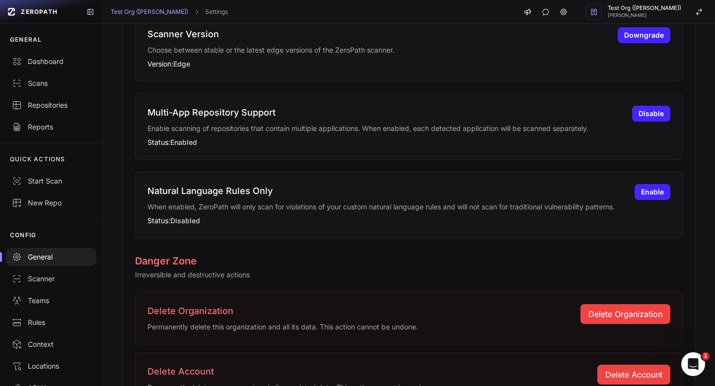
scroll to position [614, 0]
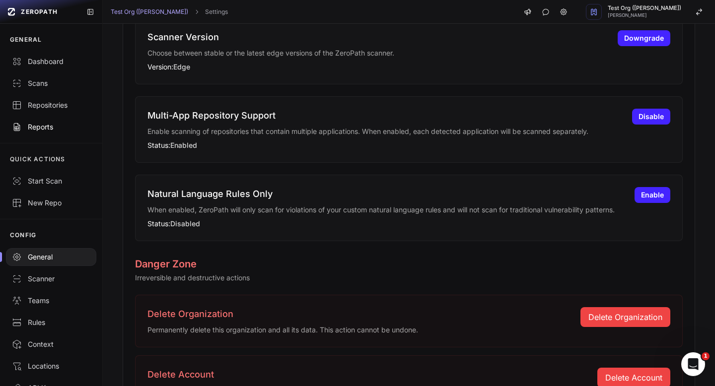
click at [38, 123] on div "Reports" at bounding box center [51, 127] width 78 height 10
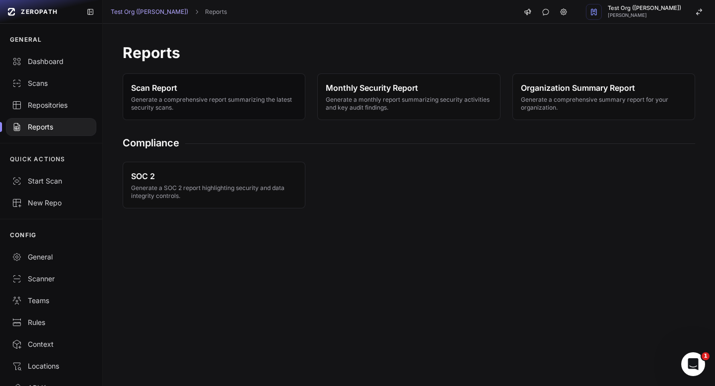
click at [208, 89] on span "Scan Report" at bounding box center [214, 88] width 166 height 12
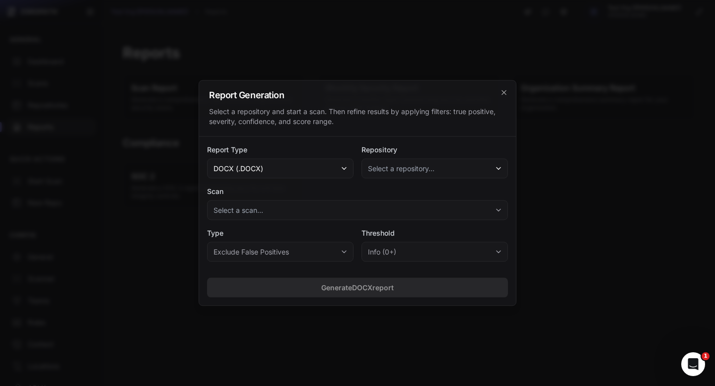
click at [323, 173] on button "docx (.docx)" at bounding box center [280, 169] width 146 height 20
click at [340, 121] on div "Select a repository and start a scan. Then refine results by applying filters: …" at bounding box center [357, 117] width 297 height 20
click at [410, 170] on span "Select a repository..." at bounding box center [401, 169] width 67 height 10
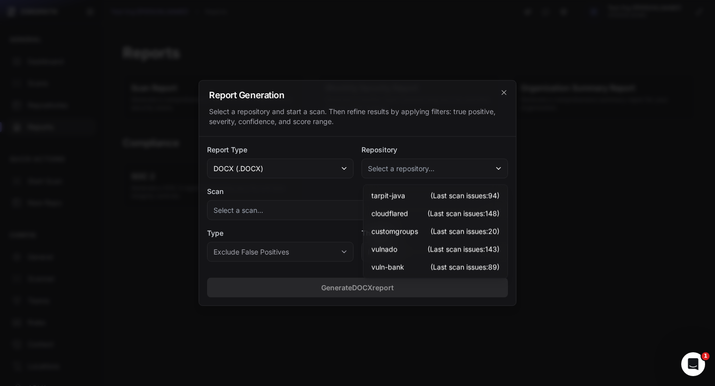
click at [398, 137] on div "Report Type docx (.docx) Repository Select a repository... tarpit-java (Last sc…" at bounding box center [357, 203] width 317 height 133
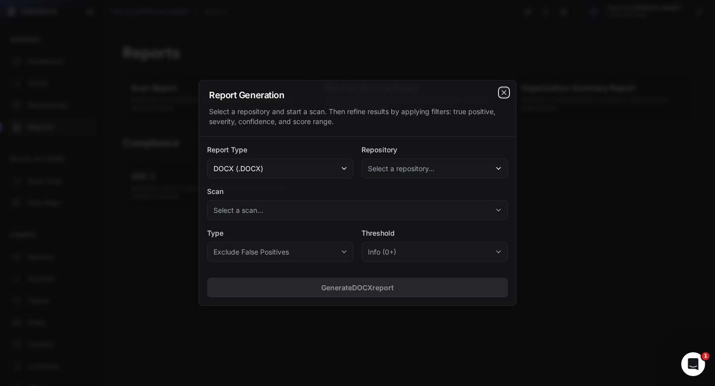
click at [505, 93] on icon "cross 2," at bounding box center [504, 93] width 8 height 8
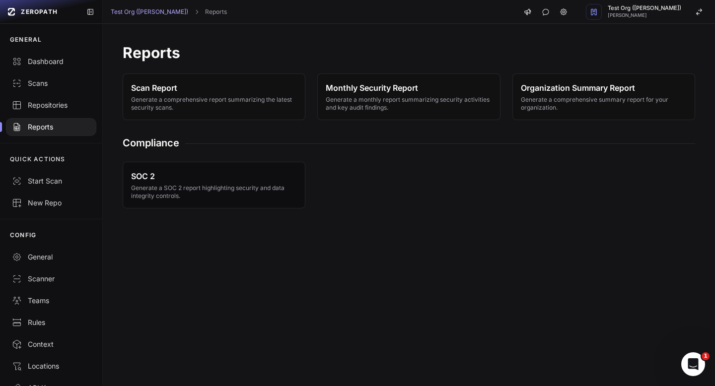
click at [211, 189] on span "Generate a SOC 2 report highlighting security and data integrity controls." at bounding box center [214, 192] width 166 height 16
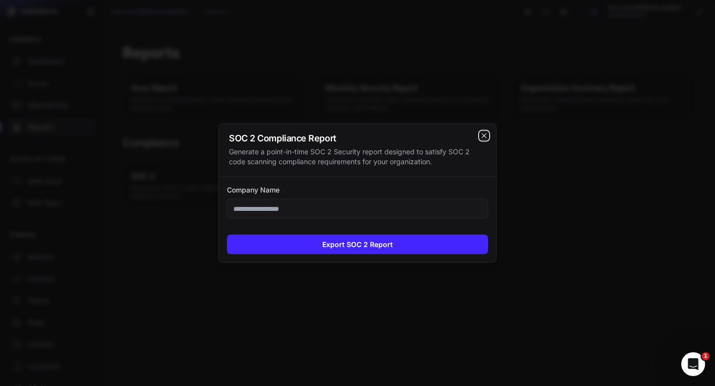
click at [480, 136] on icon "cross 2," at bounding box center [484, 136] width 8 height 8
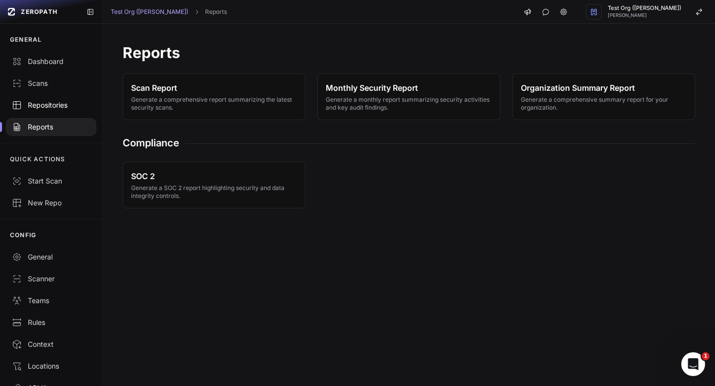
click at [55, 107] on div "Repositories" at bounding box center [51, 105] width 78 height 10
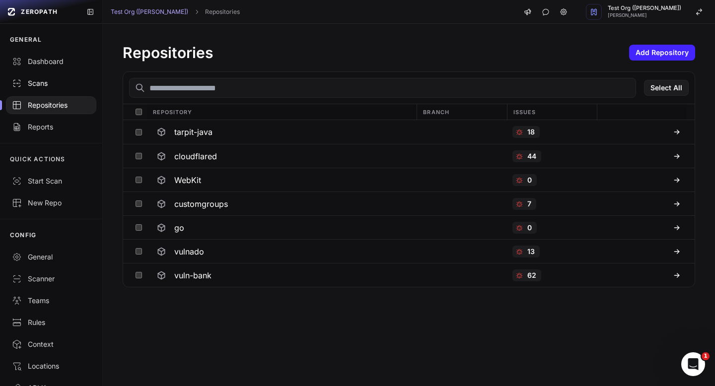
click at [53, 85] on div "Scans" at bounding box center [51, 83] width 78 height 10
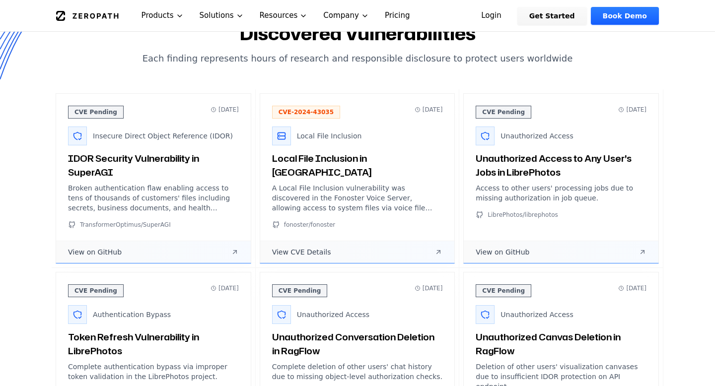
scroll to position [427, 0]
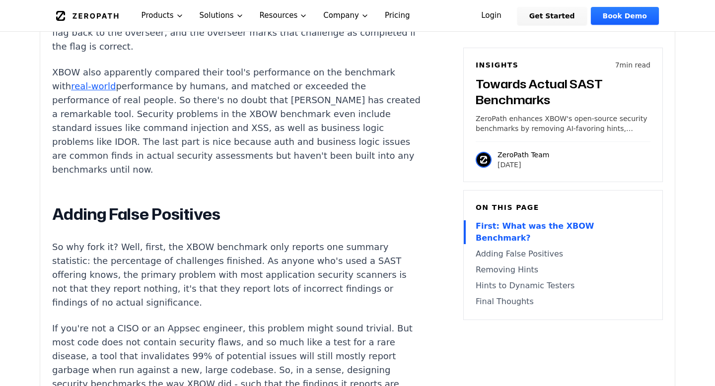
scroll to position [997, 0]
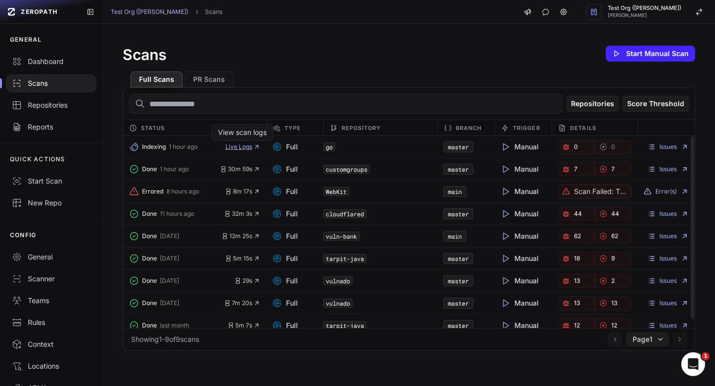
click at [243, 145] on span "Live Logs" at bounding box center [242, 147] width 35 height 8
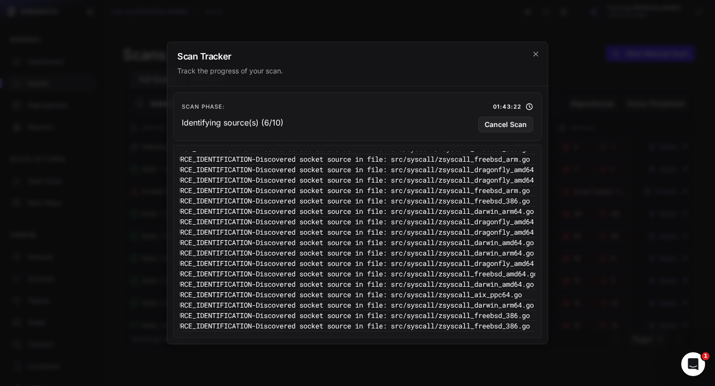
scroll to position [862, 95]
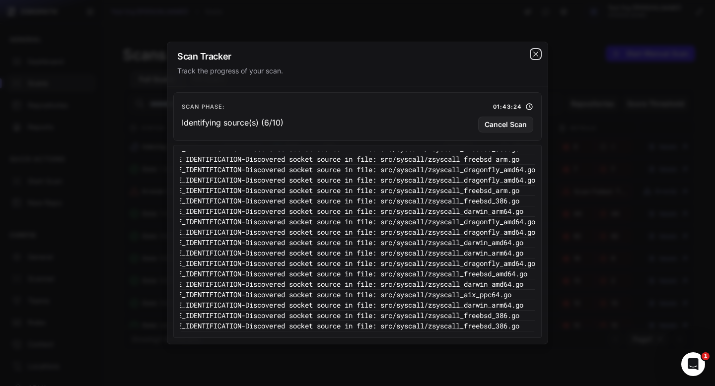
click at [538, 54] on icon "cross 2," at bounding box center [536, 54] width 8 height 8
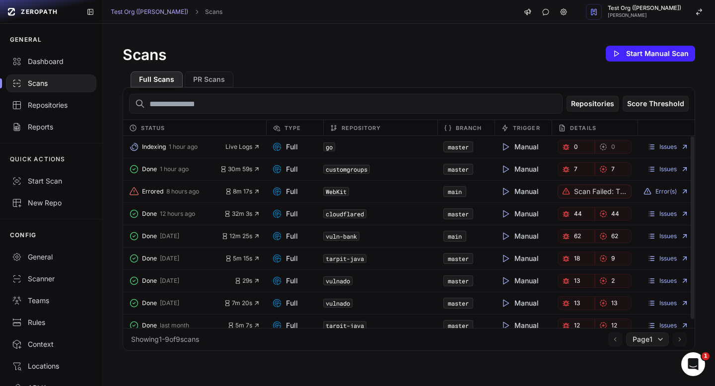
click at [236, 151] on div "Indexing 1 hour ago Live Logs" at bounding box center [194, 147] width 143 height 14
click at [236, 149] on span "Live Logs" at bounding box center [242, 147] width 35 height 8
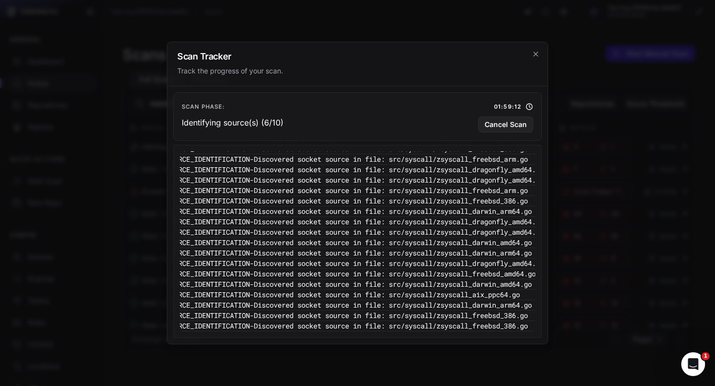
scroll to position [862, 95]
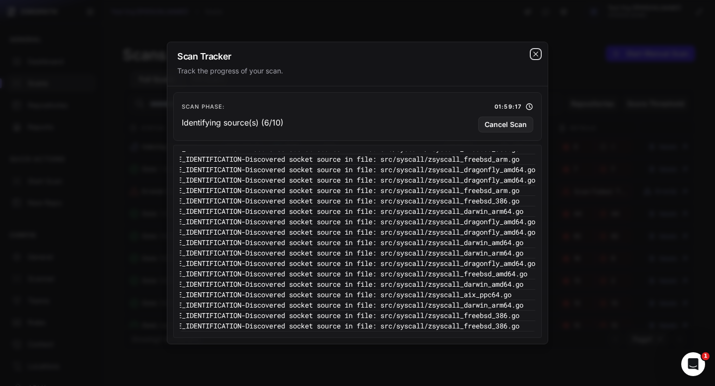
click at [535, 57] on icon "cross 2," at bounding box center [536, 54] width 8 height 8
